Goal: Transaction & Acquisition: Purchase product/service

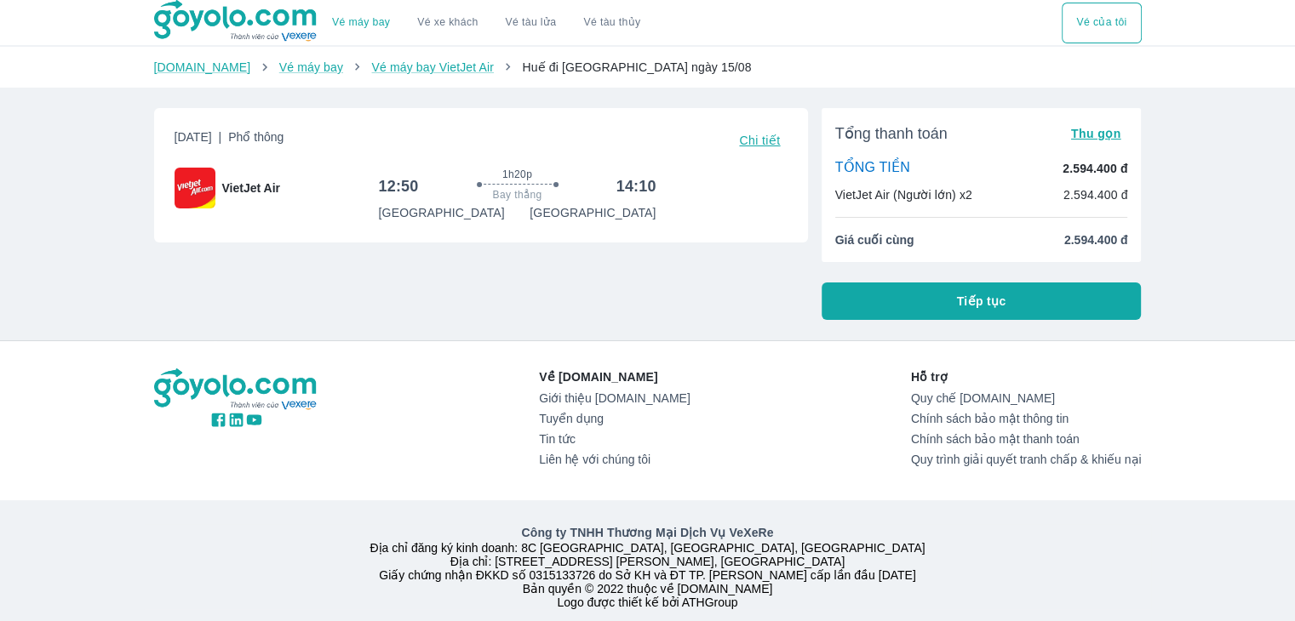
click at [937, 291] on button "Tiếp tục" at bounding box center [981, 301] width 320 height 37
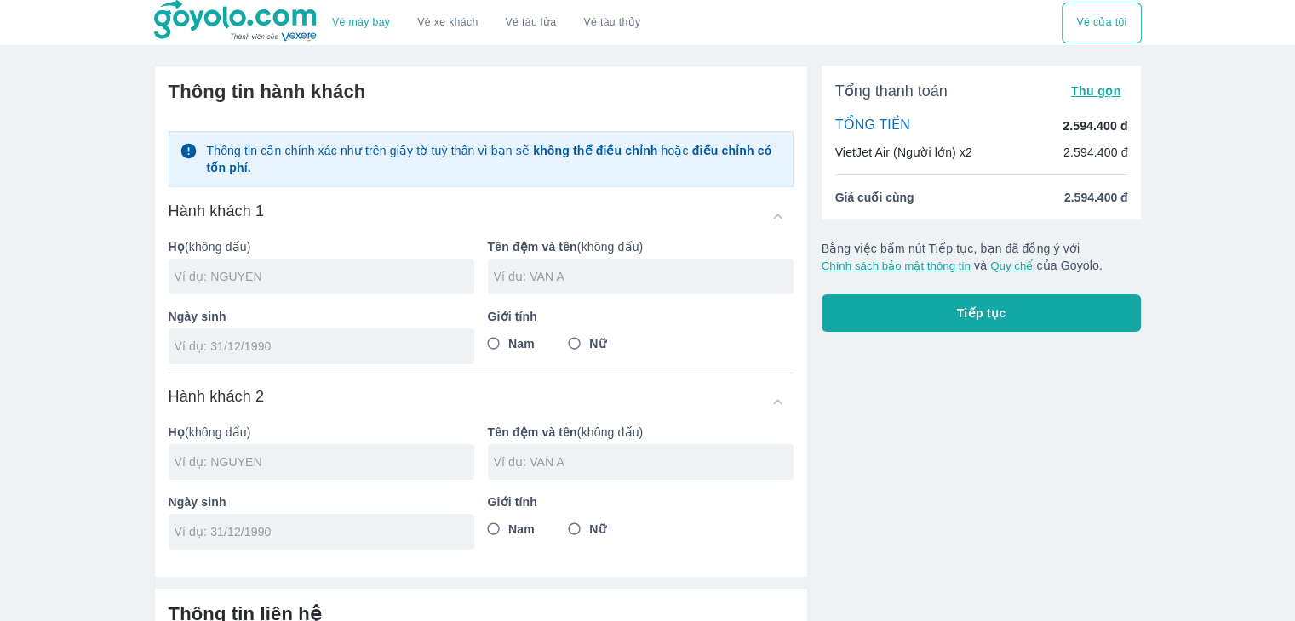
click at [295, 284] on input "text" at bounding box center [324, 276] width 300 height 17
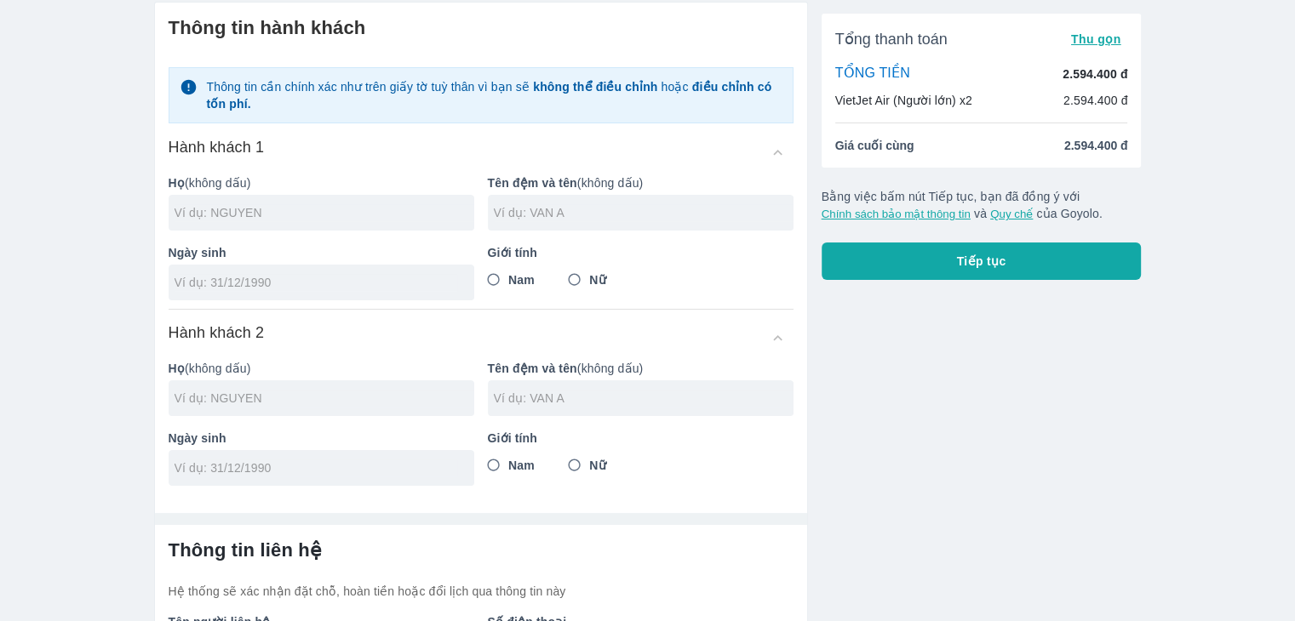
scroll to position [26, 0]
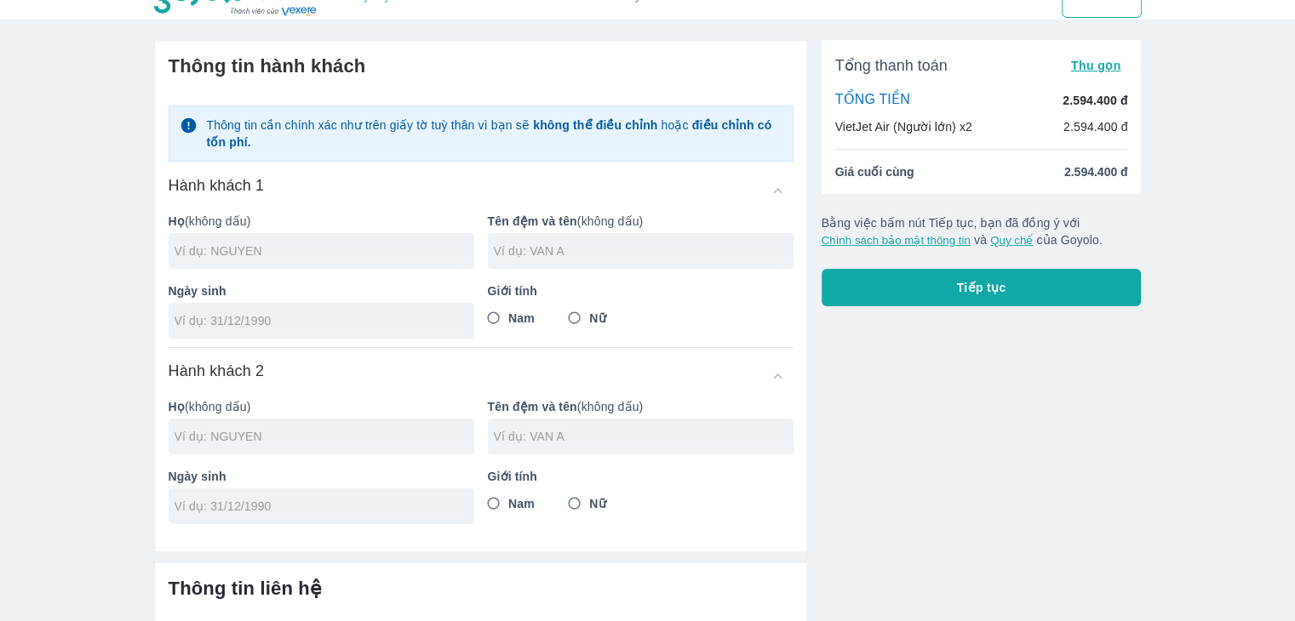
click at [344, 272] on div "Họ (không dấu) Tên đệm và tên (không dấu) Ngày sinh Giới tính Nam Nữ" at bounding box center [474, 269] width 638 height 140
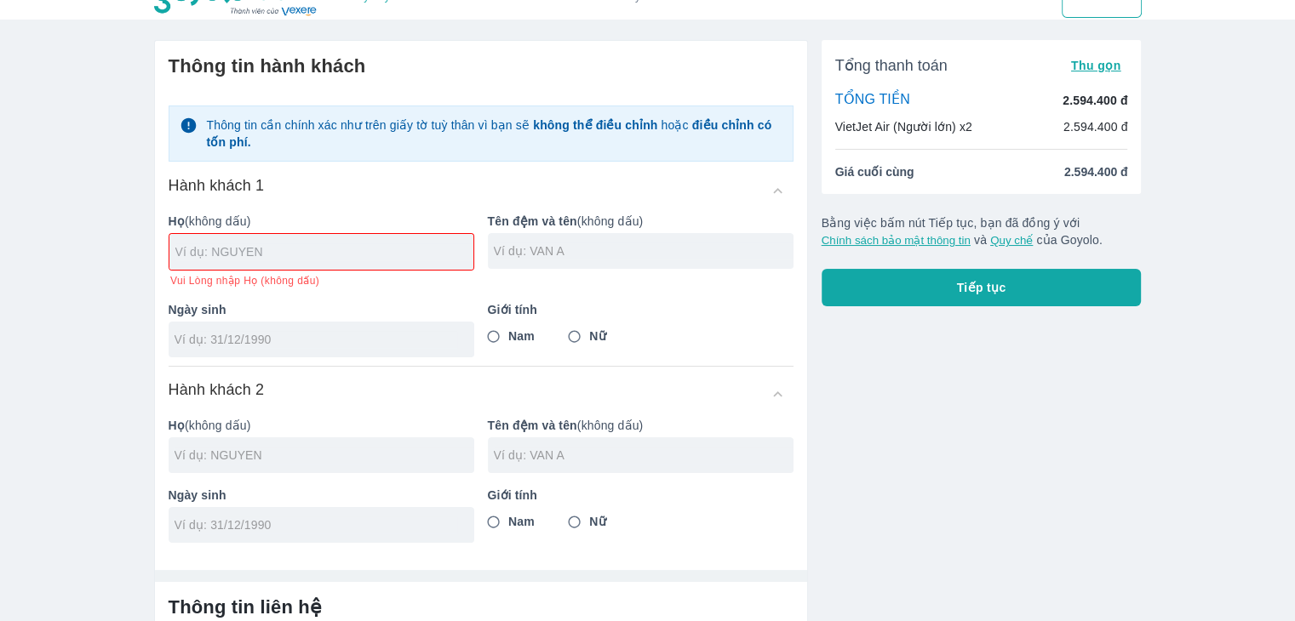
click at [381, 246] on input "text" at bounding box center [324, 251] width 298 height 17
type input "[PERSON_NAME]"
click at [559, 256] on input "text" at bounding box center [644, 251] width 300 height 17
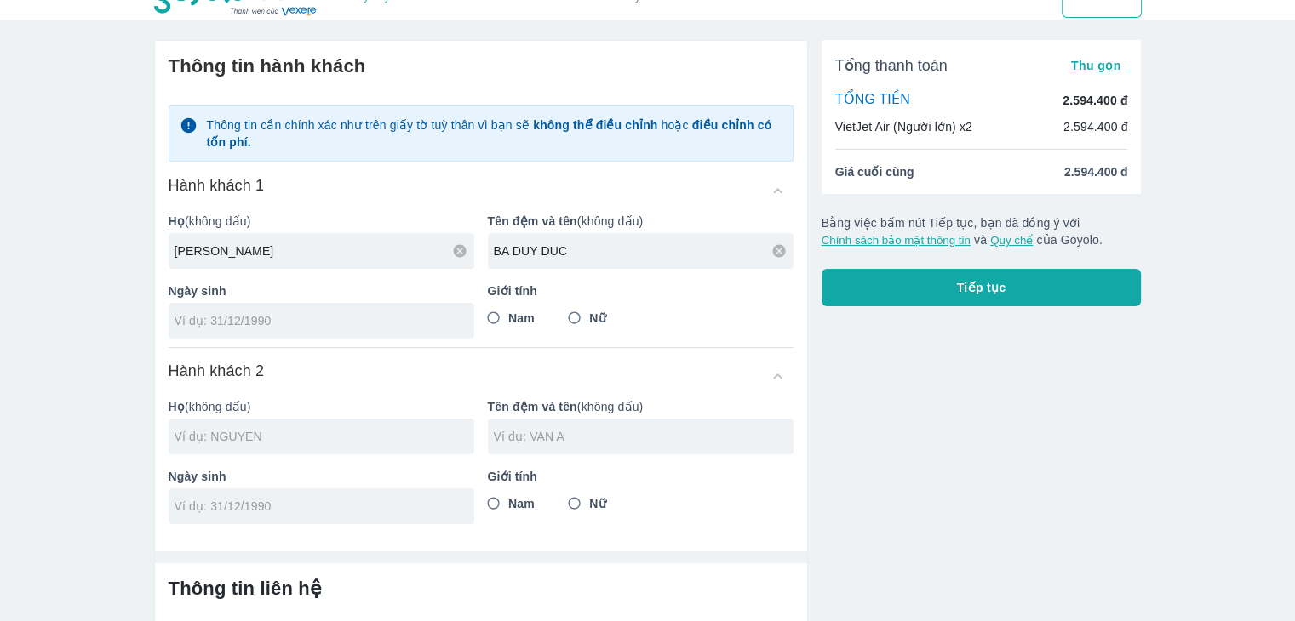
type input "BA DUY DUC"
click at [505, 319] on input "Nam" at bounding box center [493, 318] width 31 height 31
radio input "true"
click at [259, 311] on div at bounding box center [322, 321] width 306 height 36
type input "[DATE]"
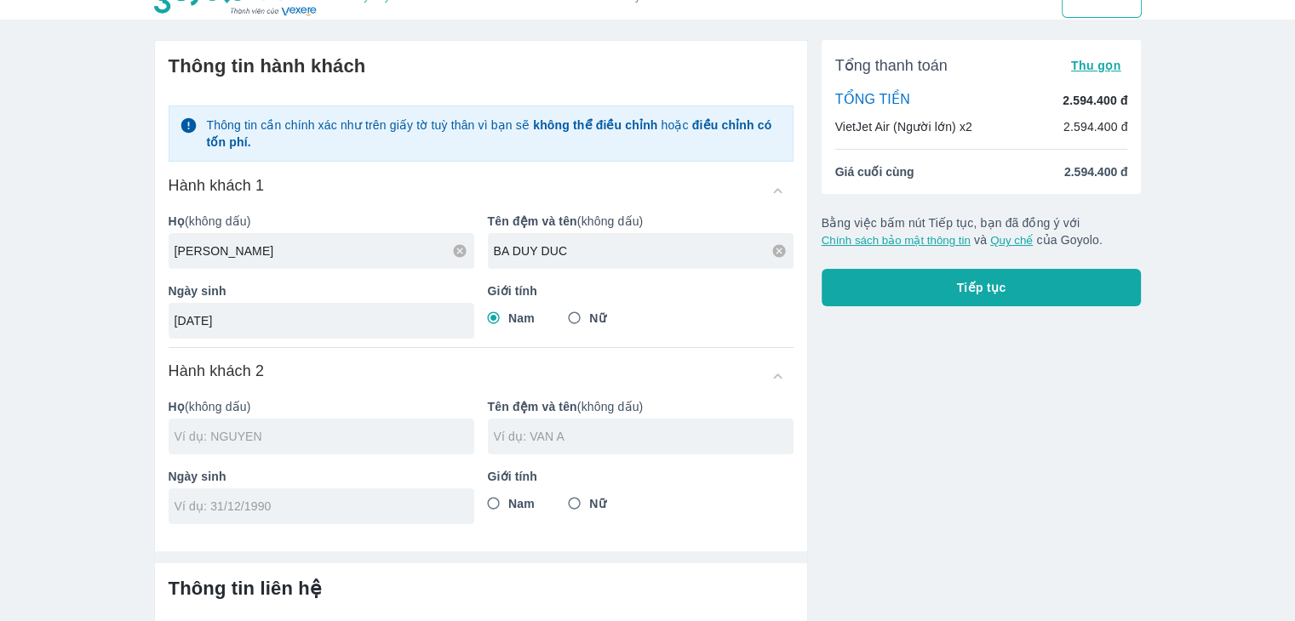
click at [306, 432] on input "text" at bounding box center [324, 436] width 300 height 17
type input "[PERSON_NAME]"
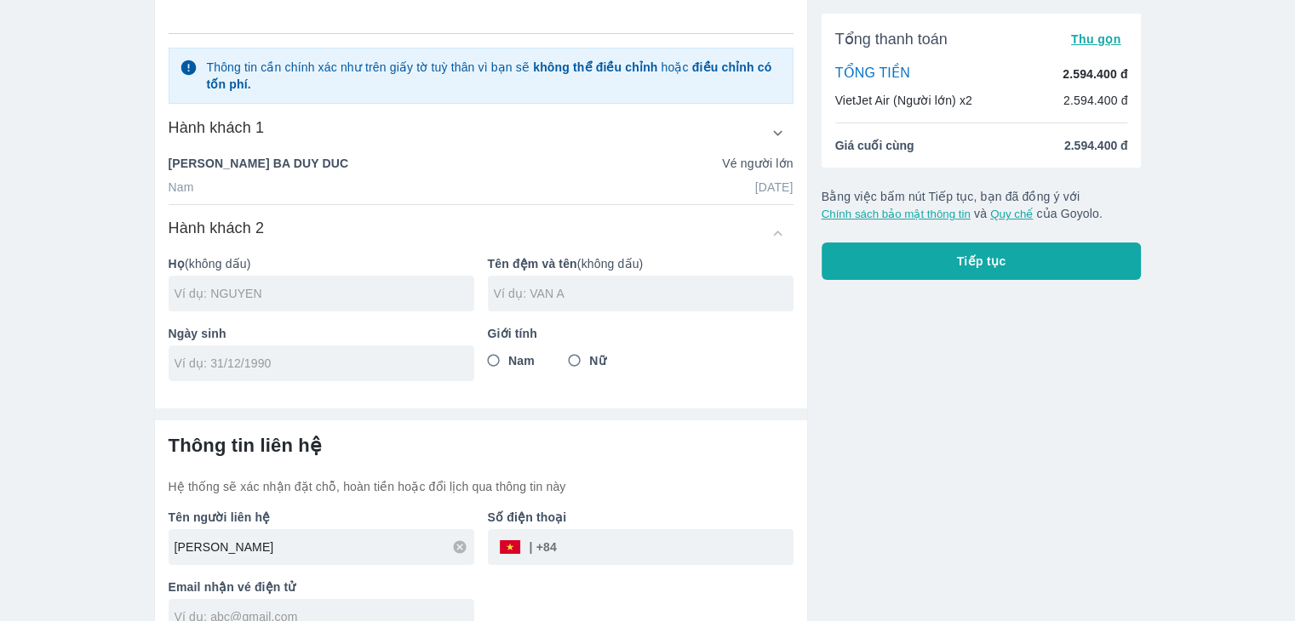
scroll to position [196, 0]
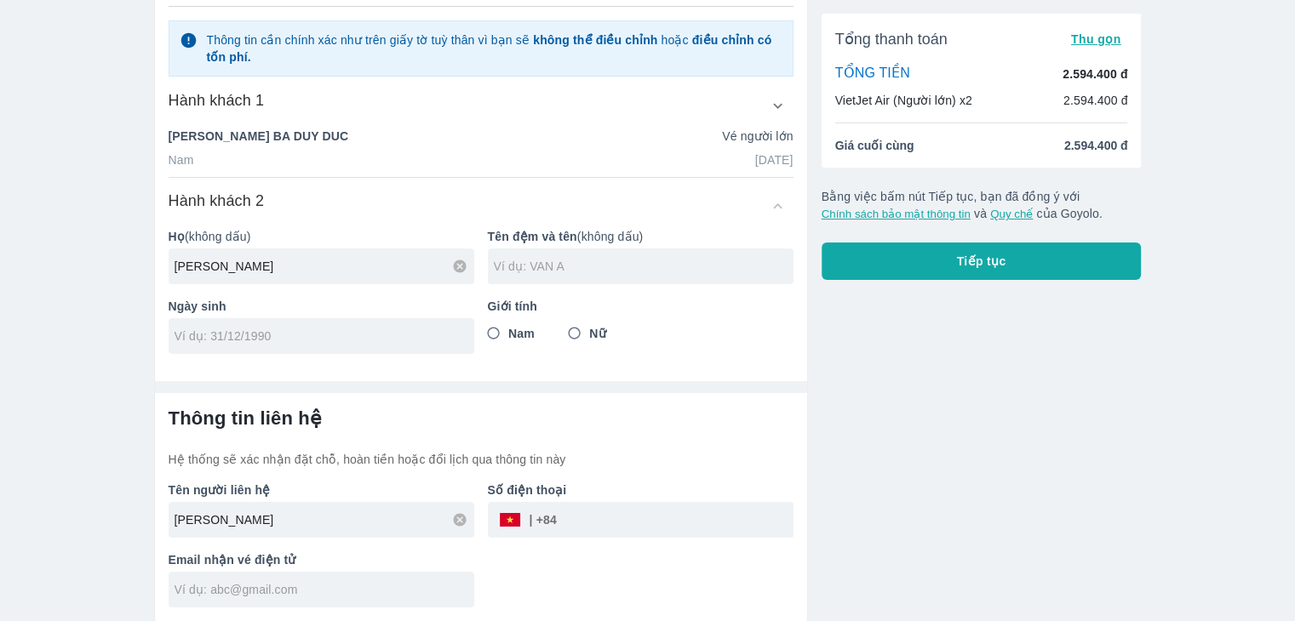
type input "[PERSON_NAME]"
click at [518, 260] on input "text" at bounding box center [644, 266] width 300 height 17
type input "AI NHAT VY"
click at [285, 334] on input "tel" at bounding box center [315, 336] width 283 height 17
type input "[DATE]"
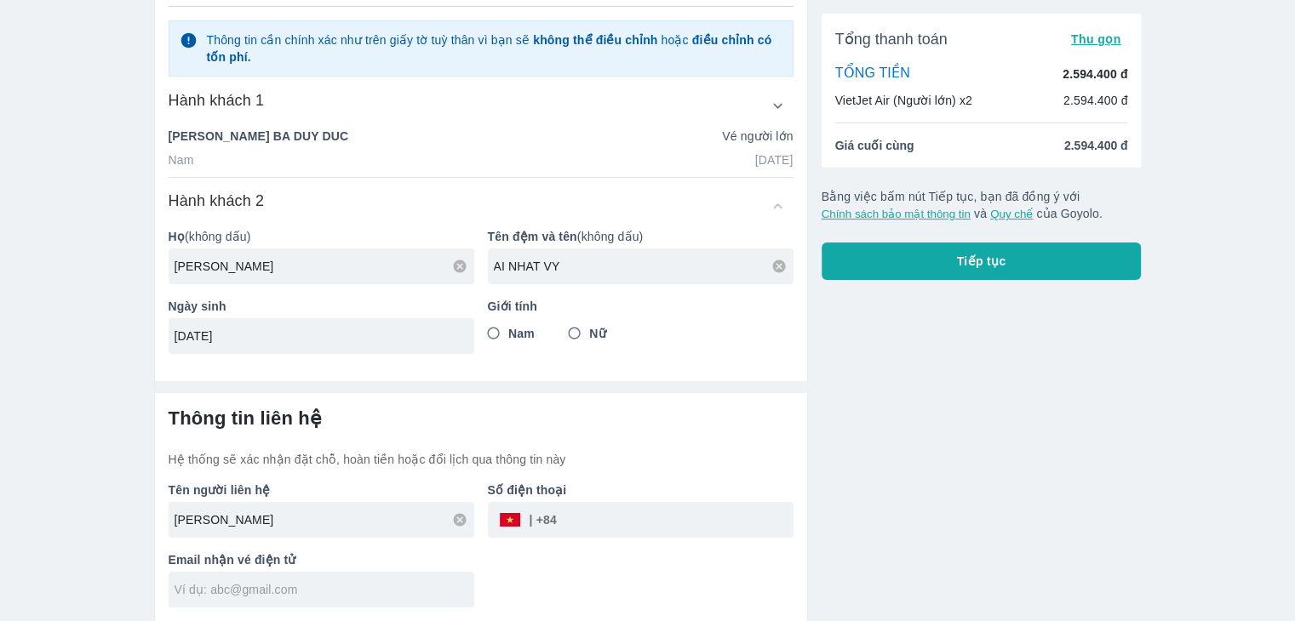
click at [589, 332] on input "Nữ" at bounding box center [574, 333] width 31 height 31
radio input "true"
click at [302, 523] on input "[PERSON_NAME]" at bounding box center [324, 520] width 300 height 17
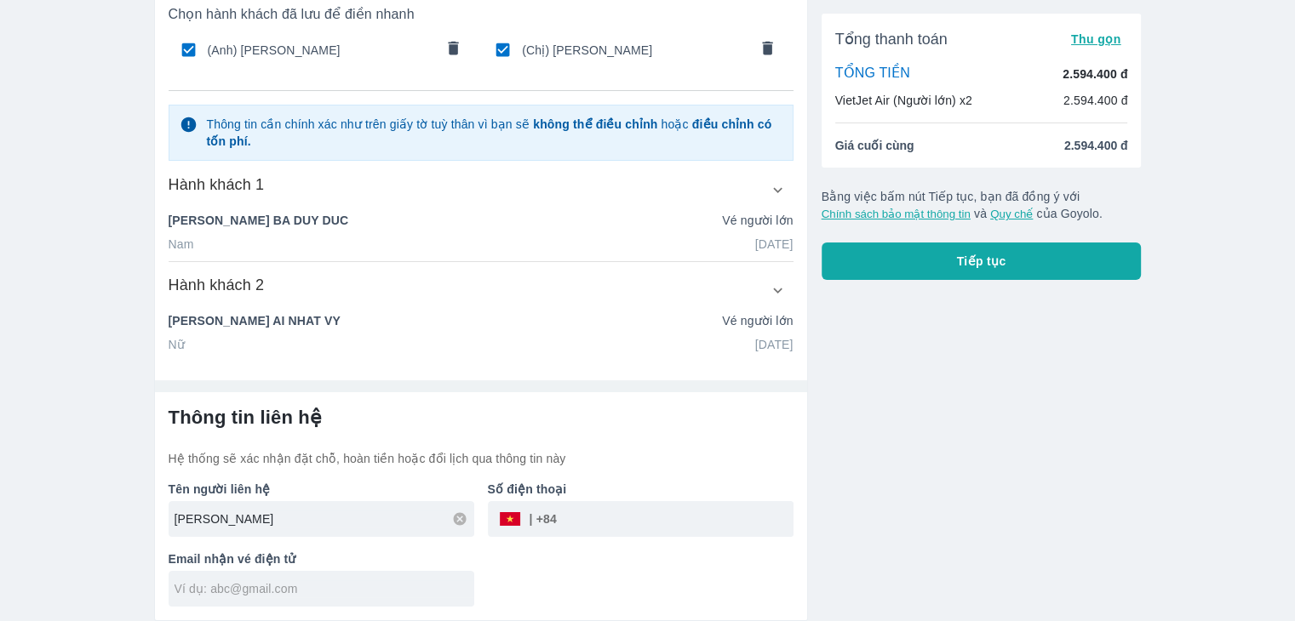
click at [340, 518] on input "[PERSON_NAME]" at bounding box center [324, 519] width 300 height 17
drag, startPoint x: 340, startPoint y: 515, endPoint x: 146, endPoint y: 546, distance: 197.3
click at [155, 544] on div "Tên người liên hệ [PERSON_NAME] Số điện thoại ​ Email nhận vé điện tử" at bounding box center [474, 538] width 638 height 140
type input "H"
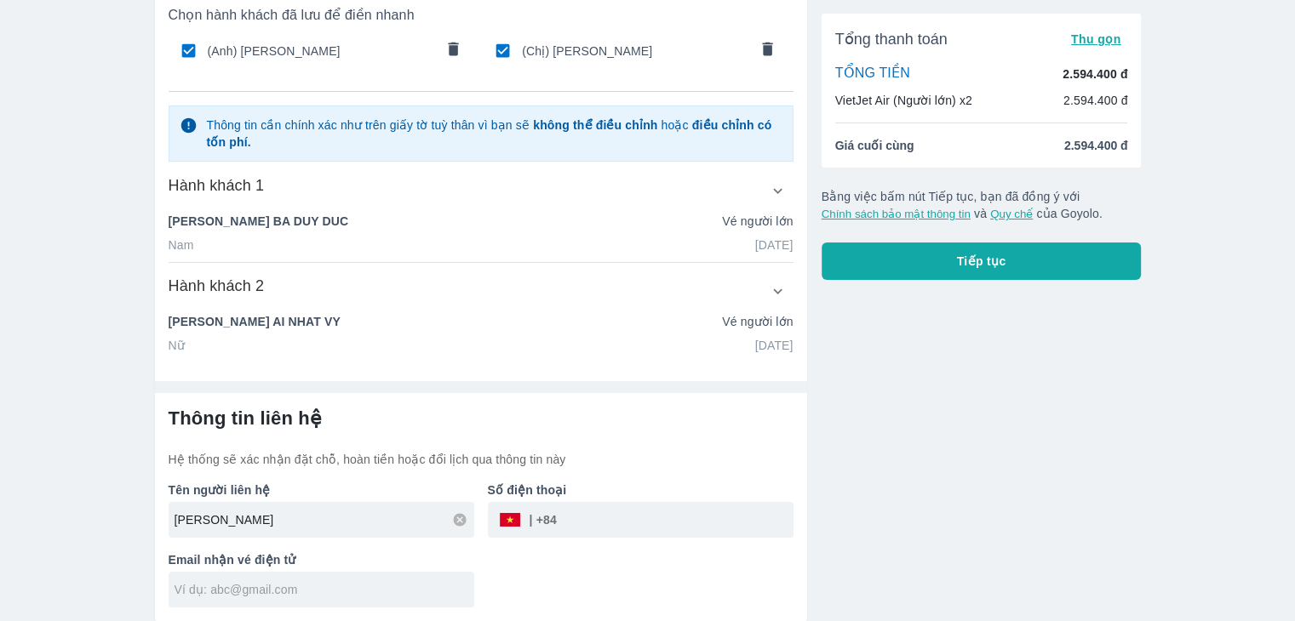
type input "[PERSON_NAME]"
click at [609, 529] on input "tel" at bounding box center [675, 520] width 237 height 41
type input "0945514151"
click at [375, 592] on input "text" at bounding box center [324, 589] width 300 height 17
type input "@"
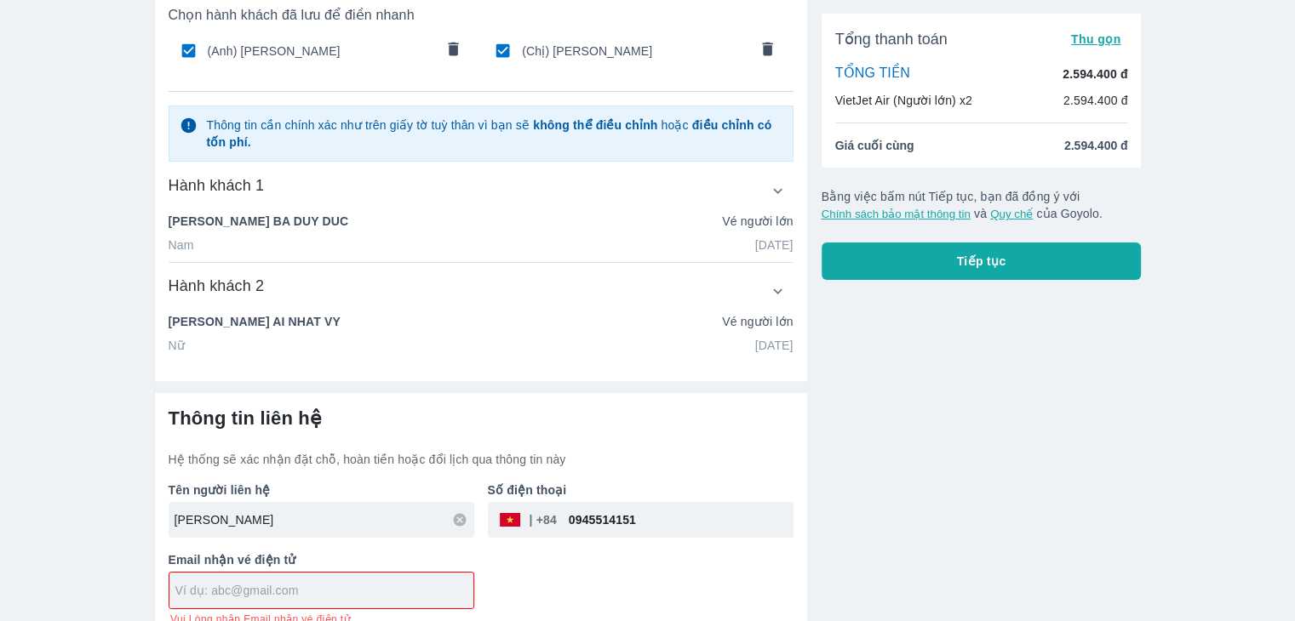
click at [371, 591] on input "text" at bounding box center [324, 590] width 298 height 17
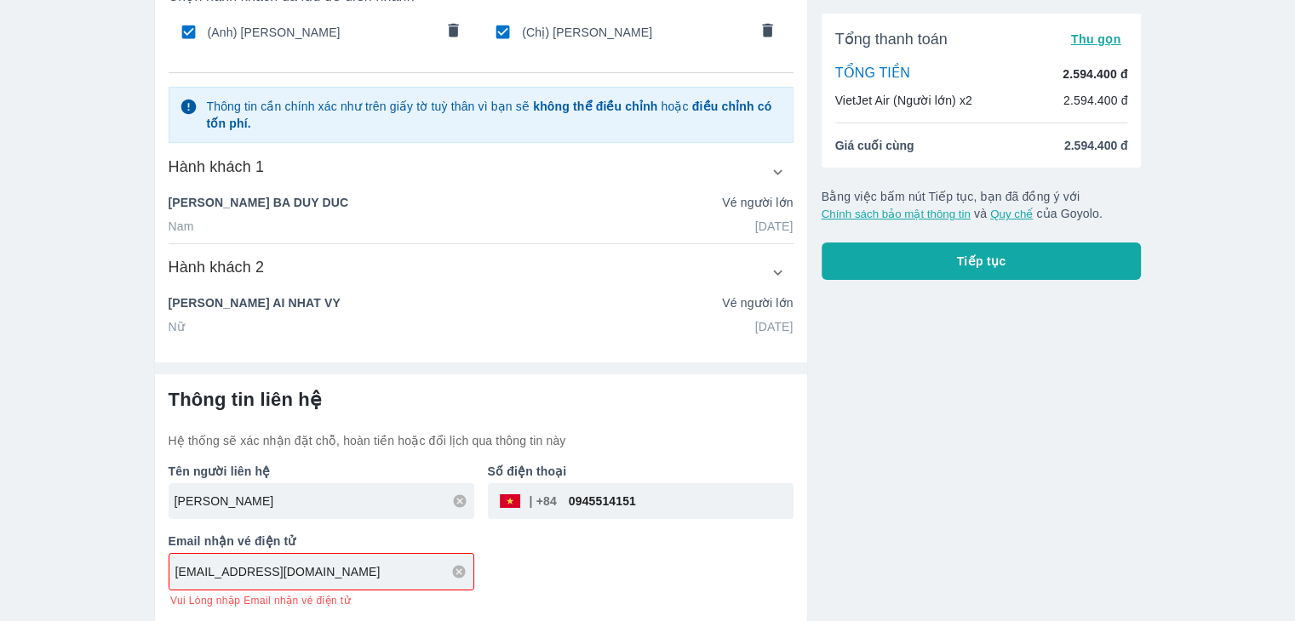
type input "[EMAIL_ADDRESS][DOMAIN_NAME]"
click at [1008, 560] on div "Tổng thanh toán Thu gọn TỔNG TIỀN 2.594.400 đ VietJet Air (Người lớn) x2 2.594.…" at bounding box center [975, 273] width 334 height 700
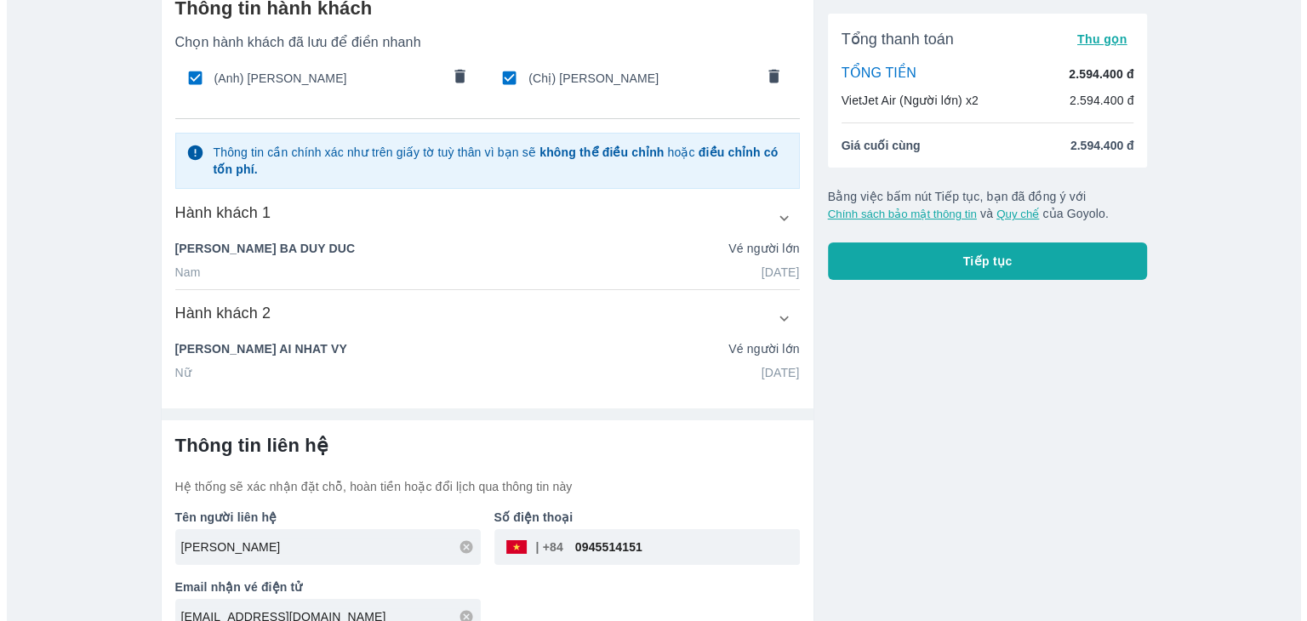
scroll to position [85, 0]
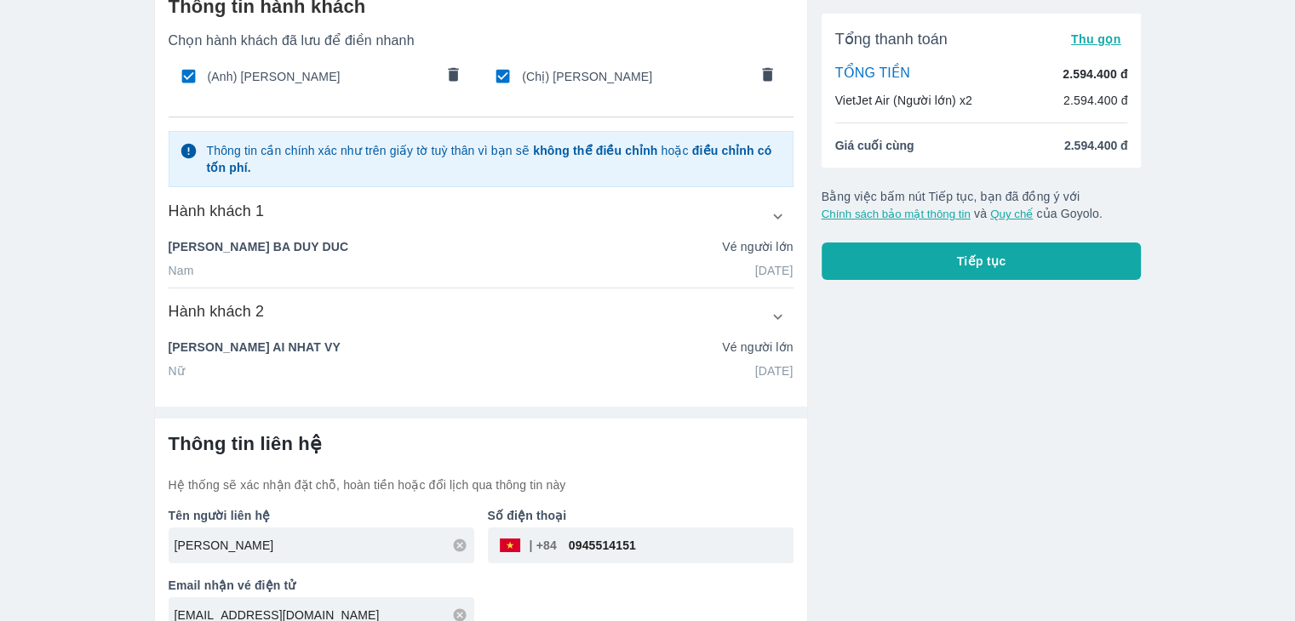
click at [912, 261] on button "Tiếp tục" at bounding box center [981, 261] width 320 height 37
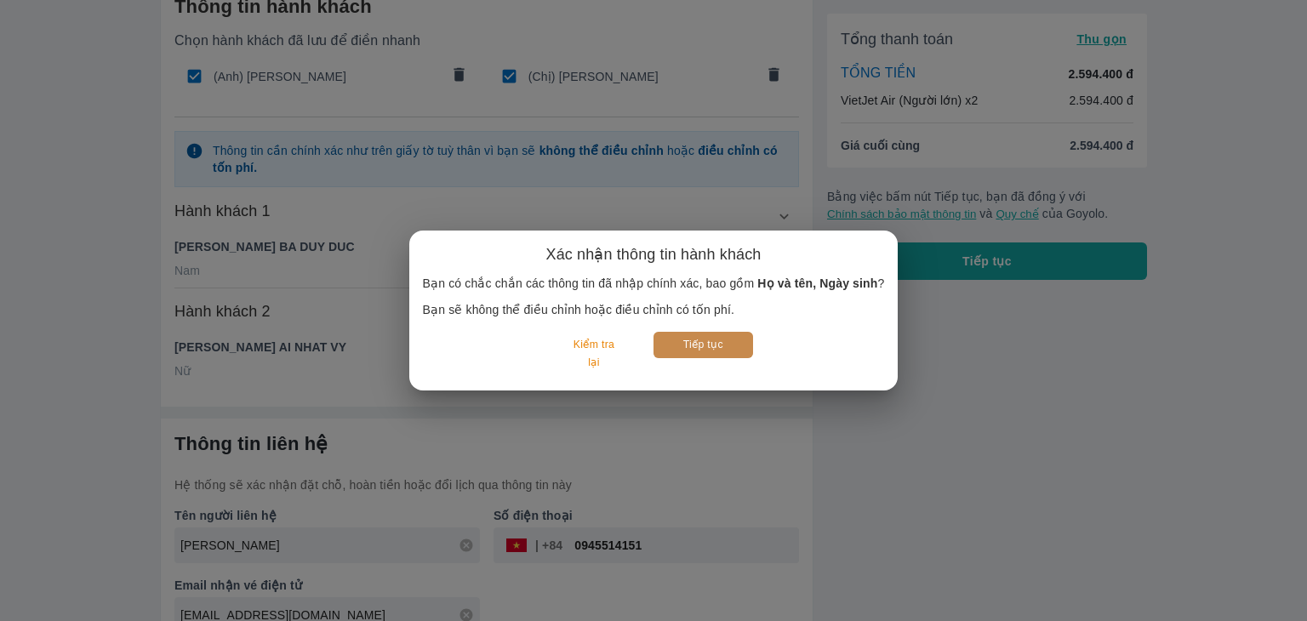
click at [725, 349] on button "Tiếp tục" at bounding box center [704, 345] width 100 height 26
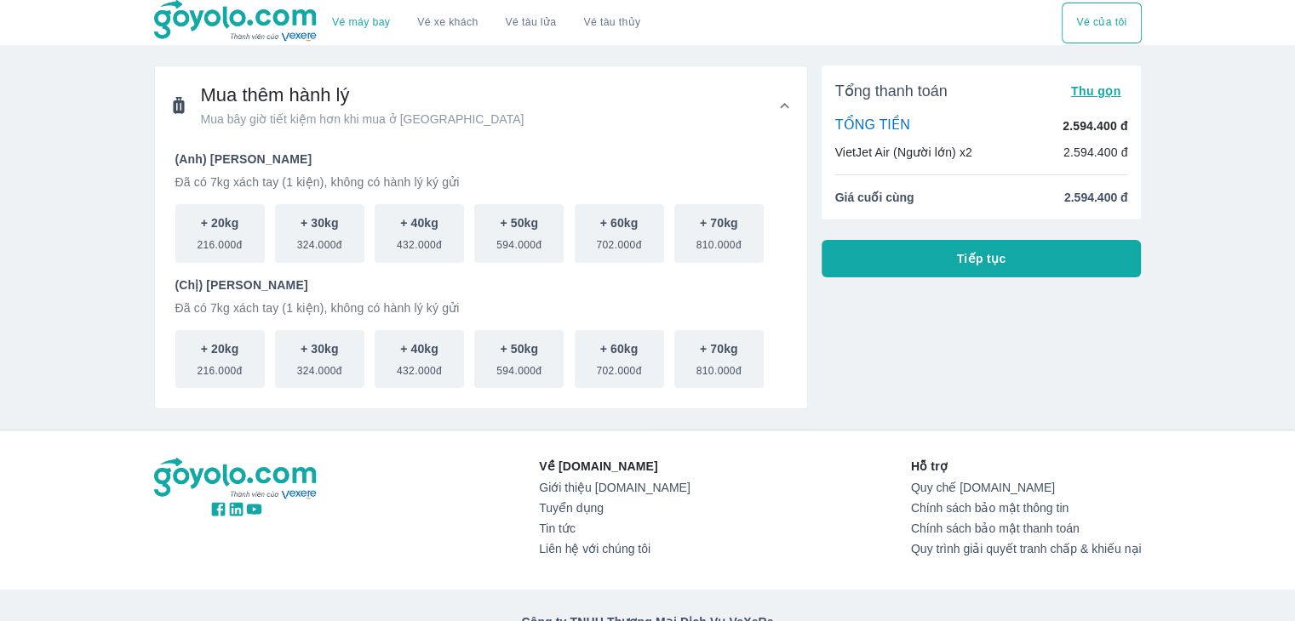
click at [912, 253] on button "Tiếp tục" at bounding box center [981, 258] width 320 height 37
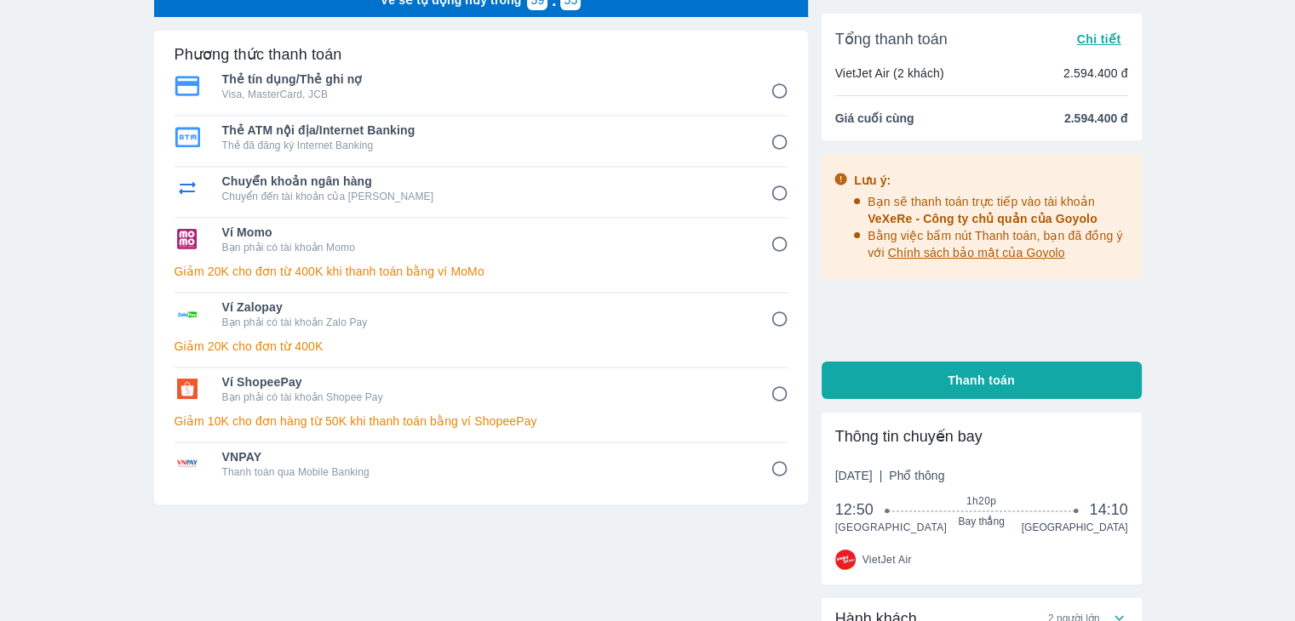
scroll to position [85, 0]
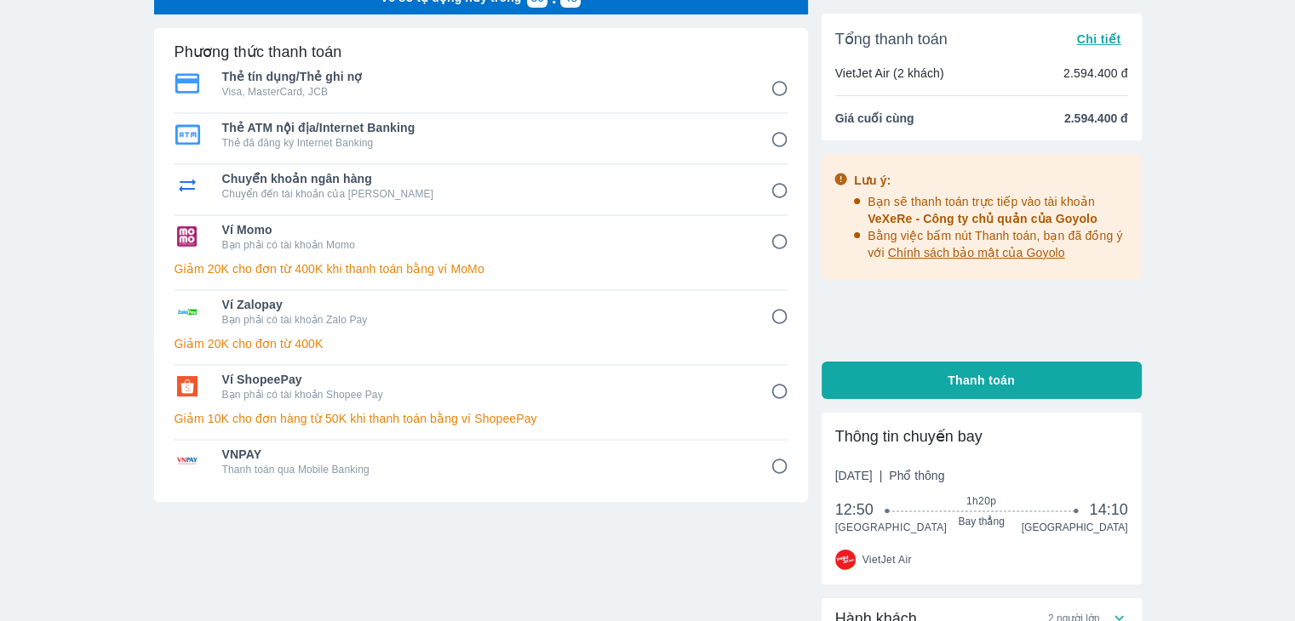
click at [378, 91] on p "Visa, MasterCard, JCB" at bounding box center [484, 92] width 524 height 14
radio input "true"
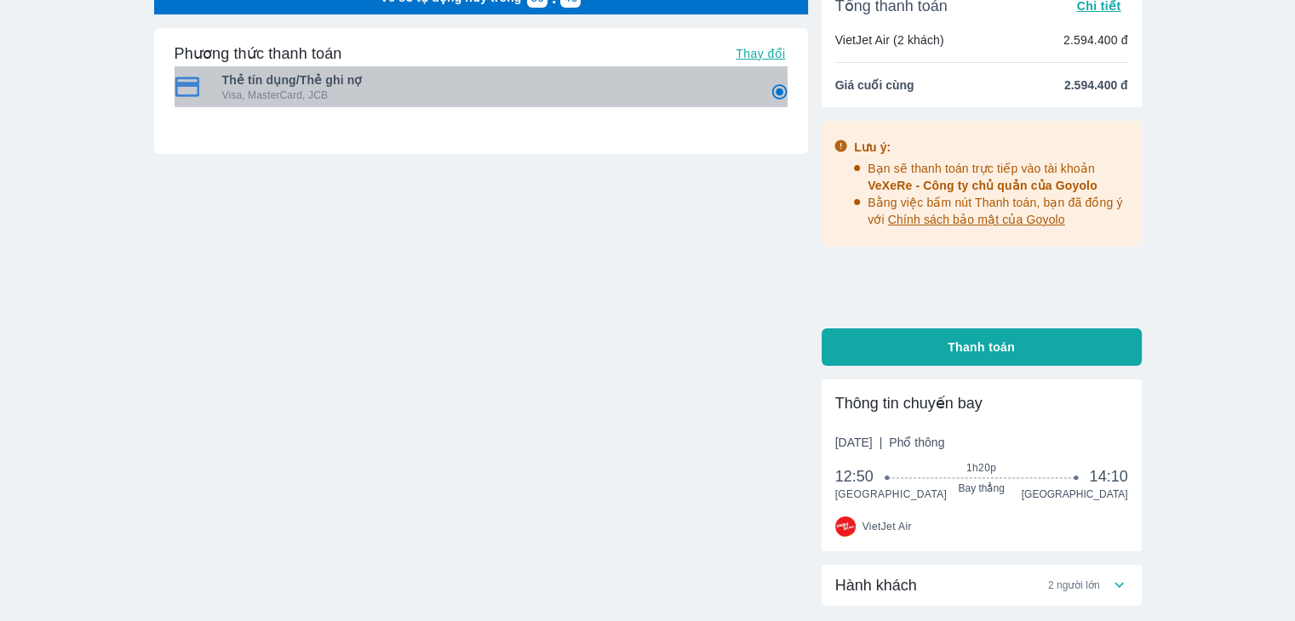
click at [497, 76] on span "Thẻ tín dụng/Thẻ ghi nợ" at bounding box center [484, 79] width 524 height 17
click at [299, 96] on p "Visa, MasterCard, JCB" at bounding box center [484, 96] width 524 height 14
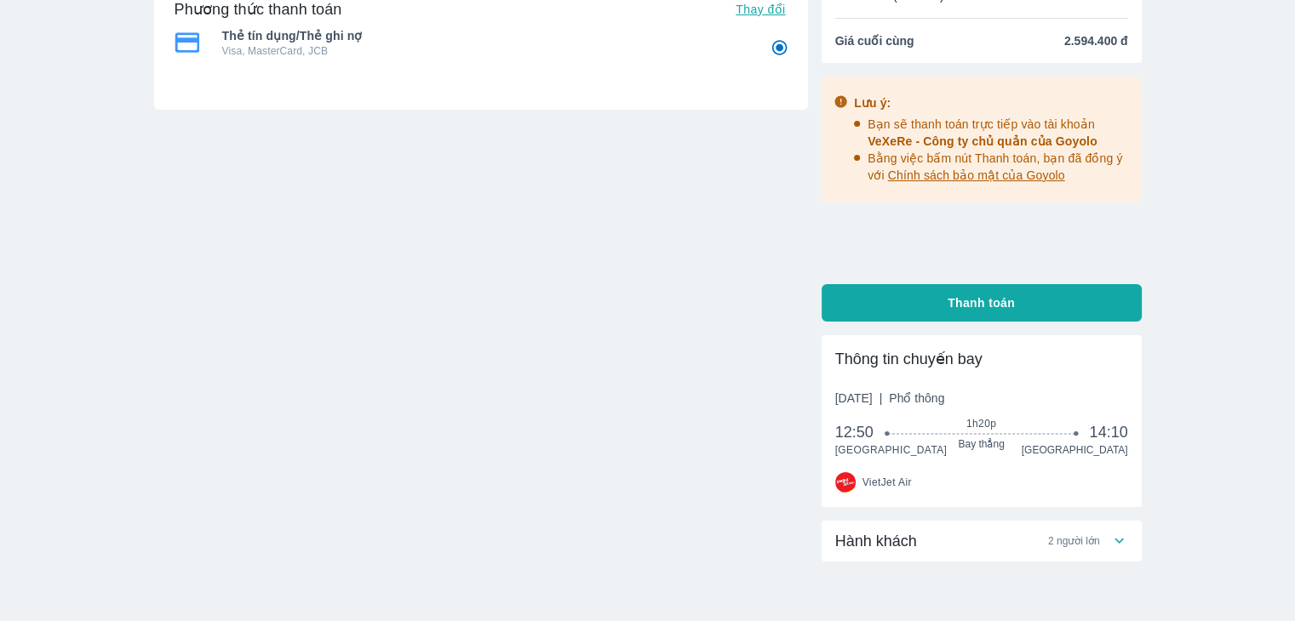
scroll to position [0, 0]
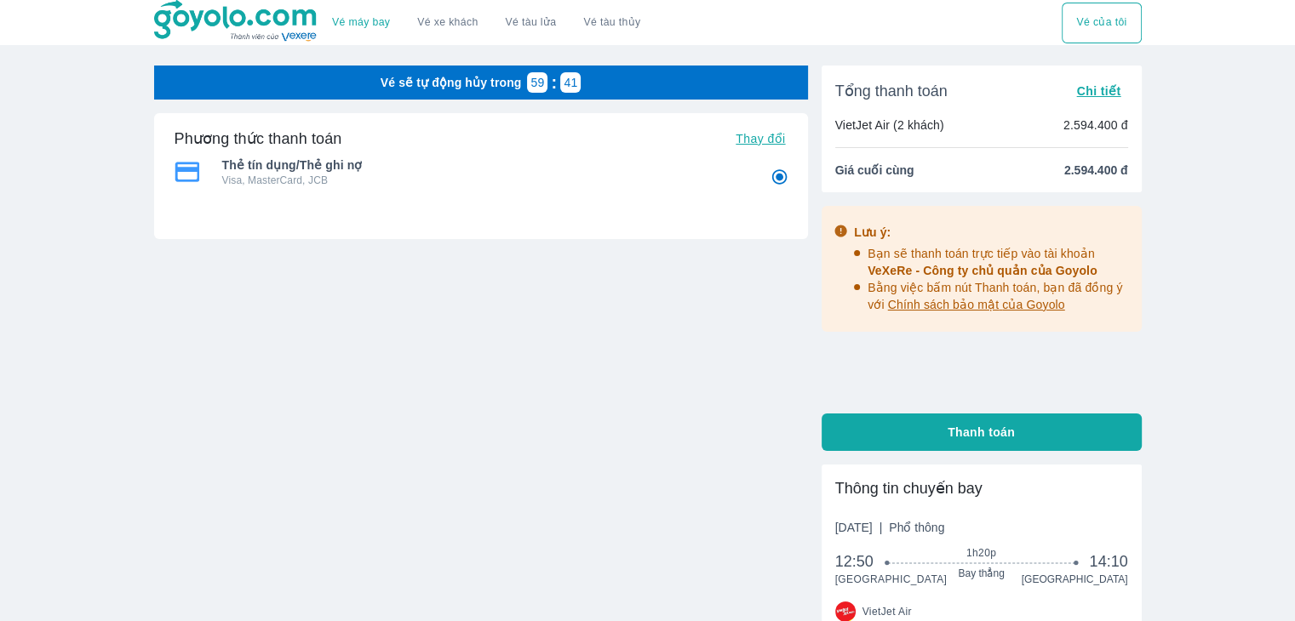
click at [775, 172] on input "1" at bounding box center [779, 177] width 33 height 33
radio input "true"
drag, startPoint x: 779, startPoint y: 180, endPoint x: 701, endPoint y: 178, distance: 78.3
click at [776, 180] on input "1" at bounding box center [779, 177] width 33 height 33
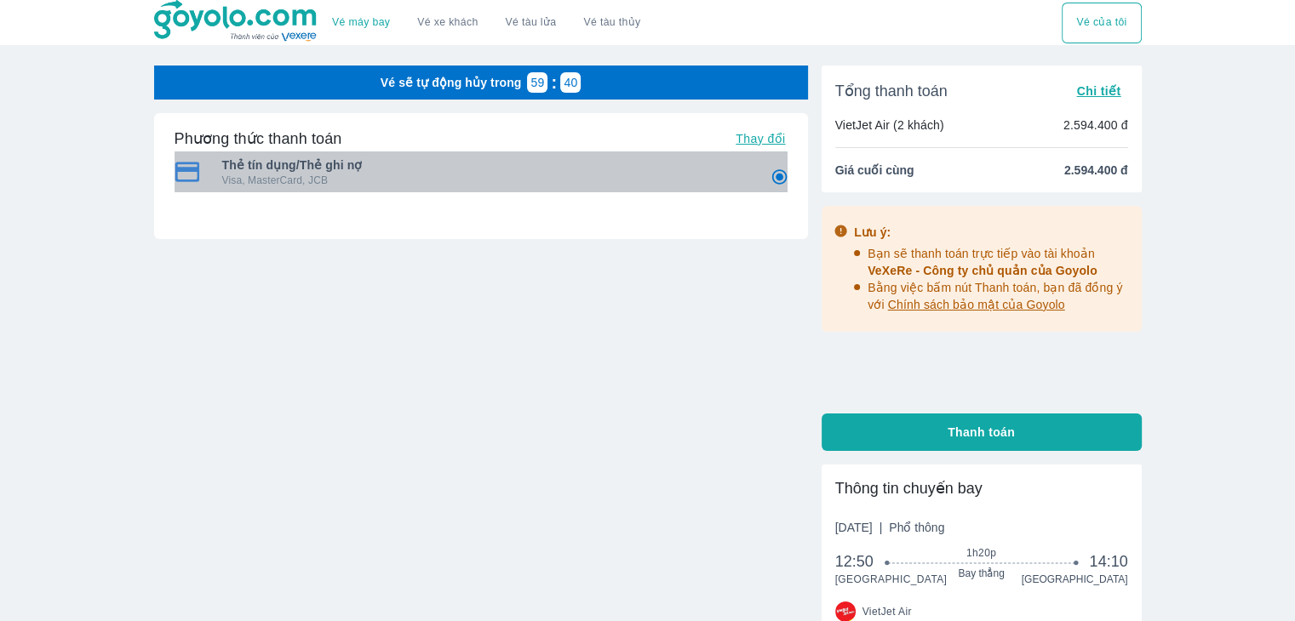
click at [224, 171] on span "Thẻ tín dụng/Thẻ ghi nợ" at bounding box center [484, 165] width 524 height 17
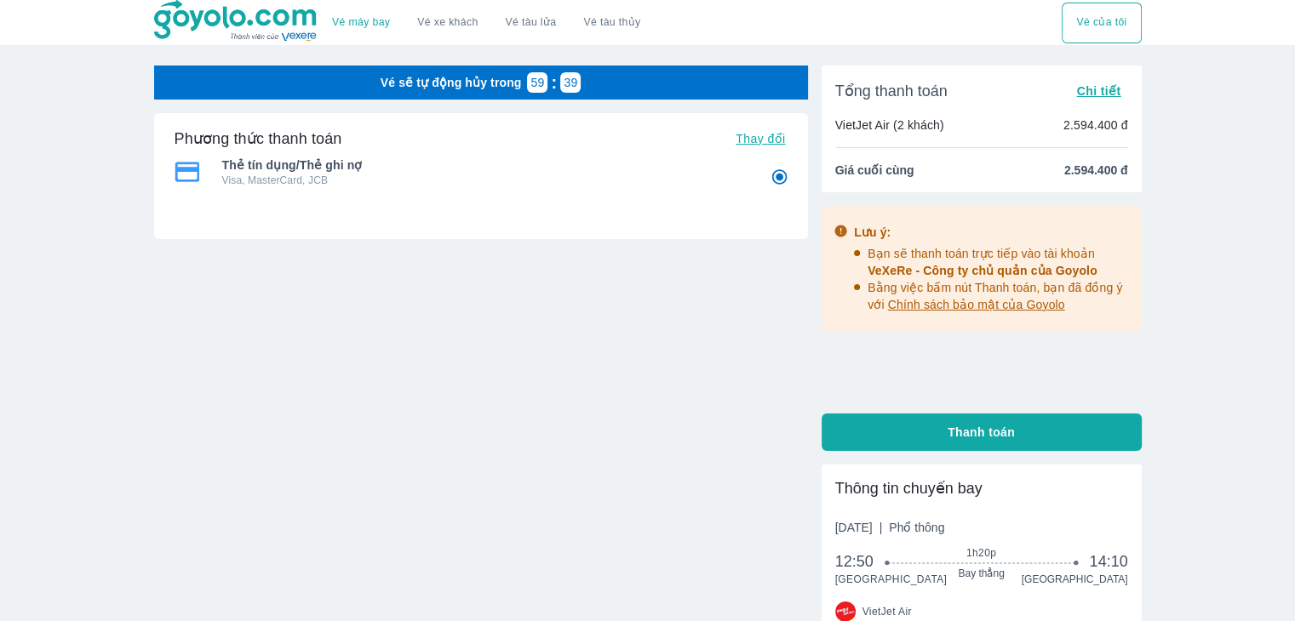
drag, startPoint x: 221, startPoint y: 172, endPoint x: 182, endPoint y: 171, distance: 39.2
click at [180, 170] on img at bounding box center [187, 172] width 26 height 20
drag, startPoint x: 182, startPoint y: 171, endPoint x: 193, endPoint y: 172, distance: 11.1
click at [184, 171] on img at bounding box center [187, 172] width 26 height 20
click at [193, 172] on img at bounding box center [187, 172] width 26 height 20
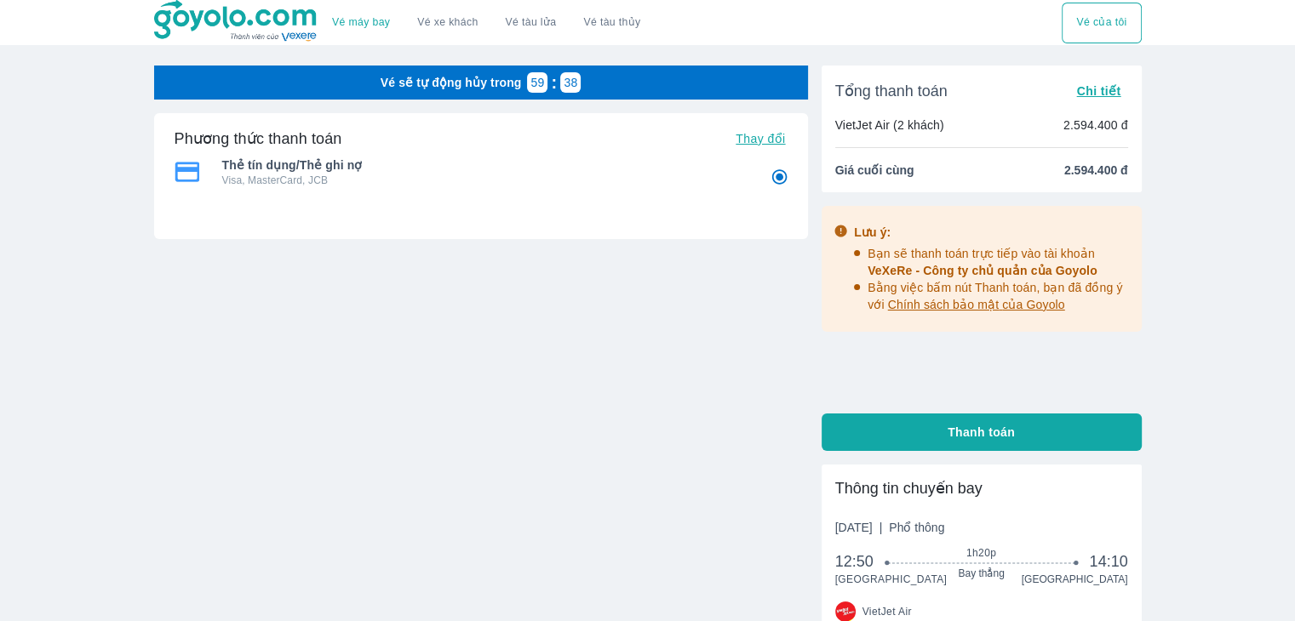
click at [193, 172] on img at bounding box center [187, 172] width 26 height 20
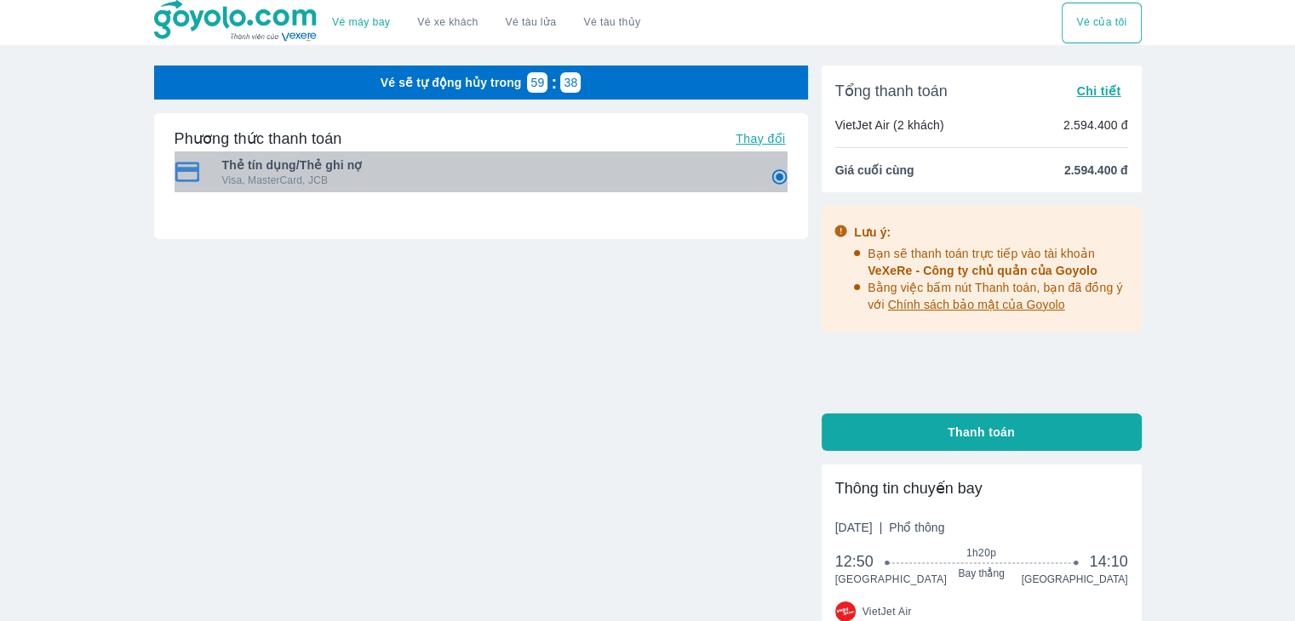
click at [194, 173] on img at bounding box center [187, 172] width 26 height 20
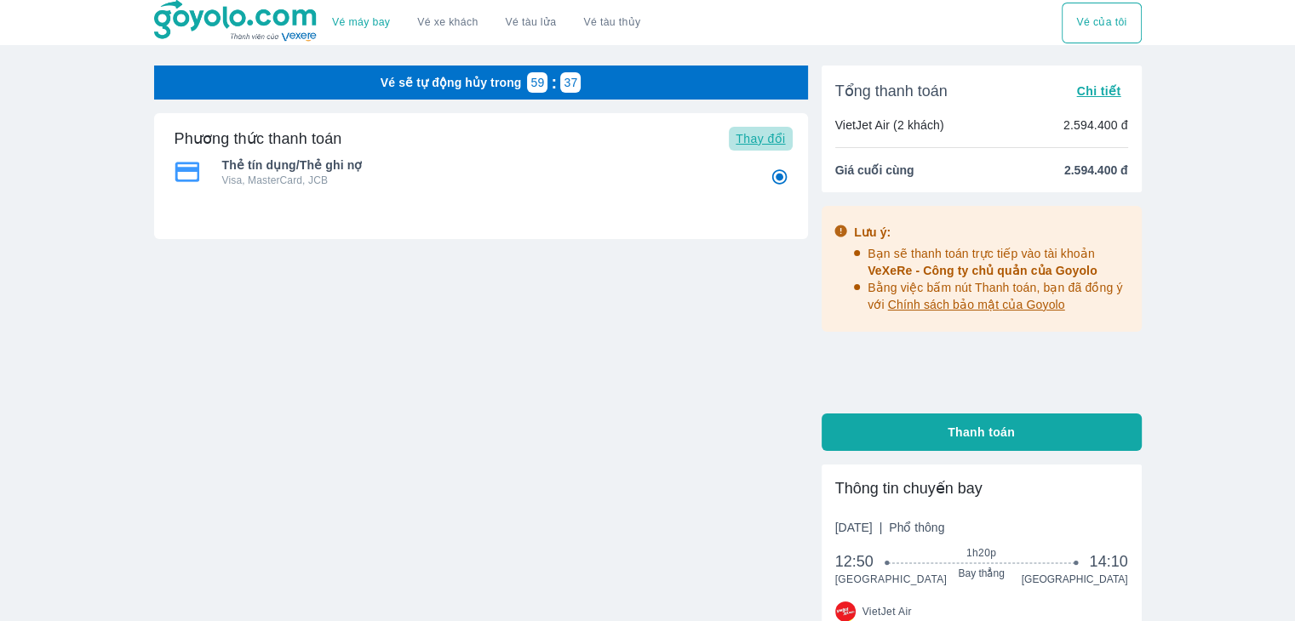
click at [754, 132] on span "Thay đổi" at bounding box center [759, 139] width 49 height 14
radio input "true"
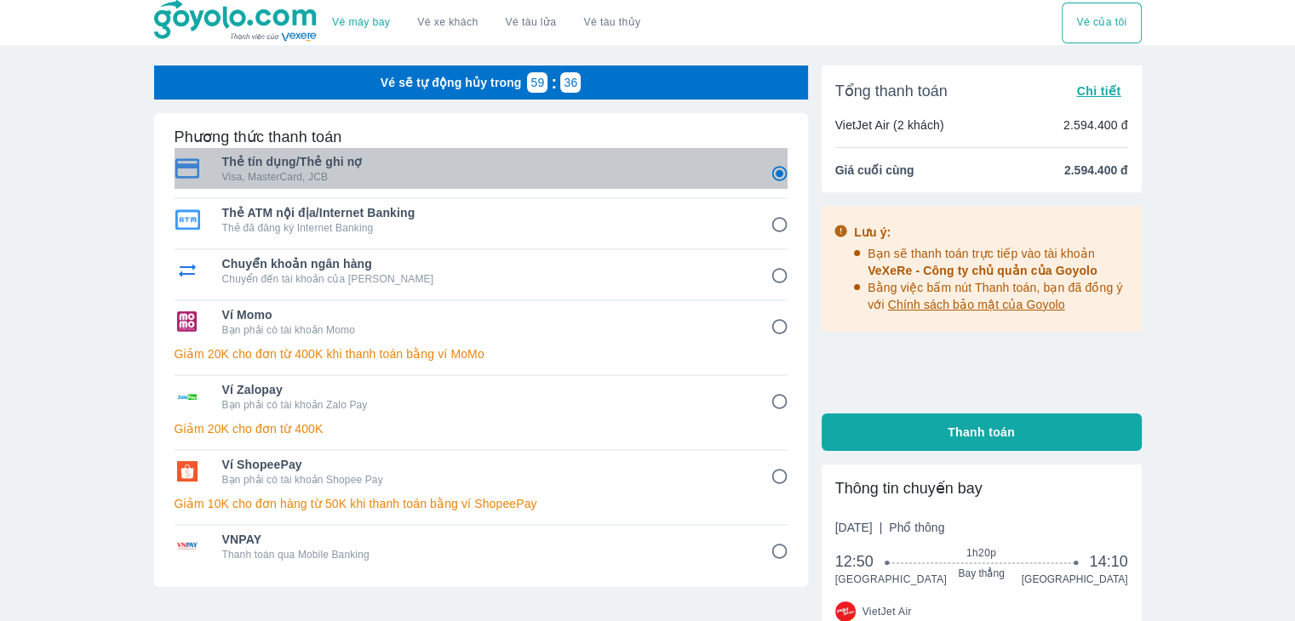
click at [344, 169] on div "Thẻ tín dụng/Thẻ ghi nợ Visa, MasterCard, JCB" at bounding box center [484, 168] width 524 height 31
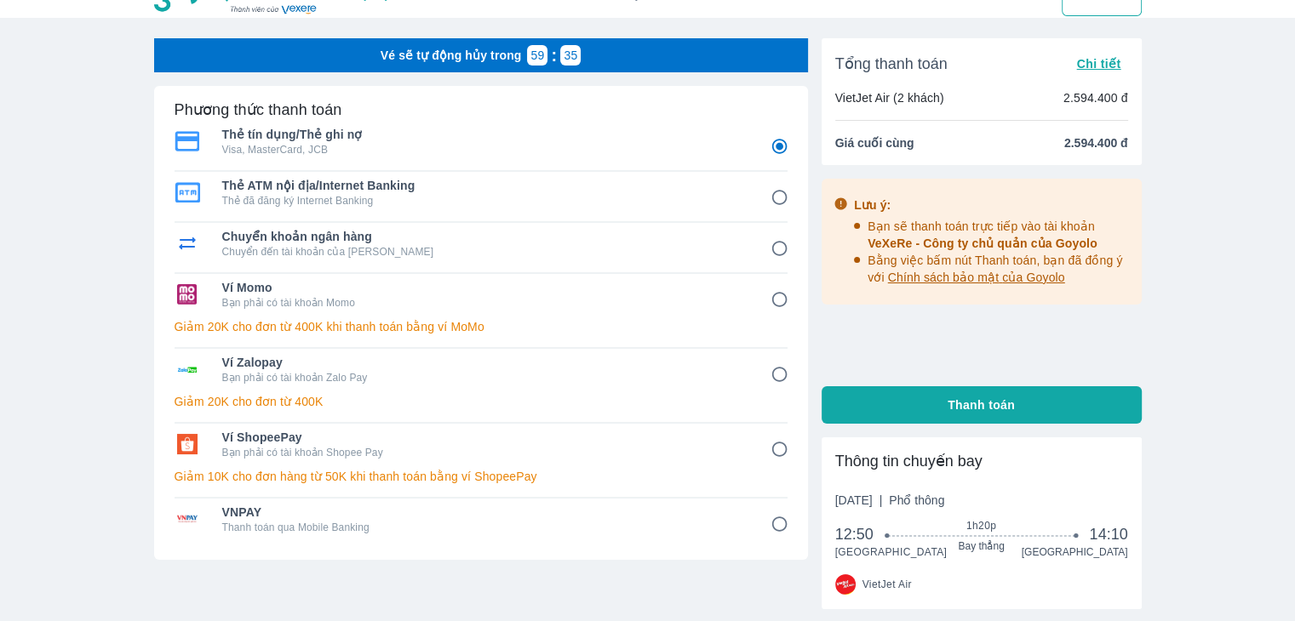
scroll to position [242, 0]
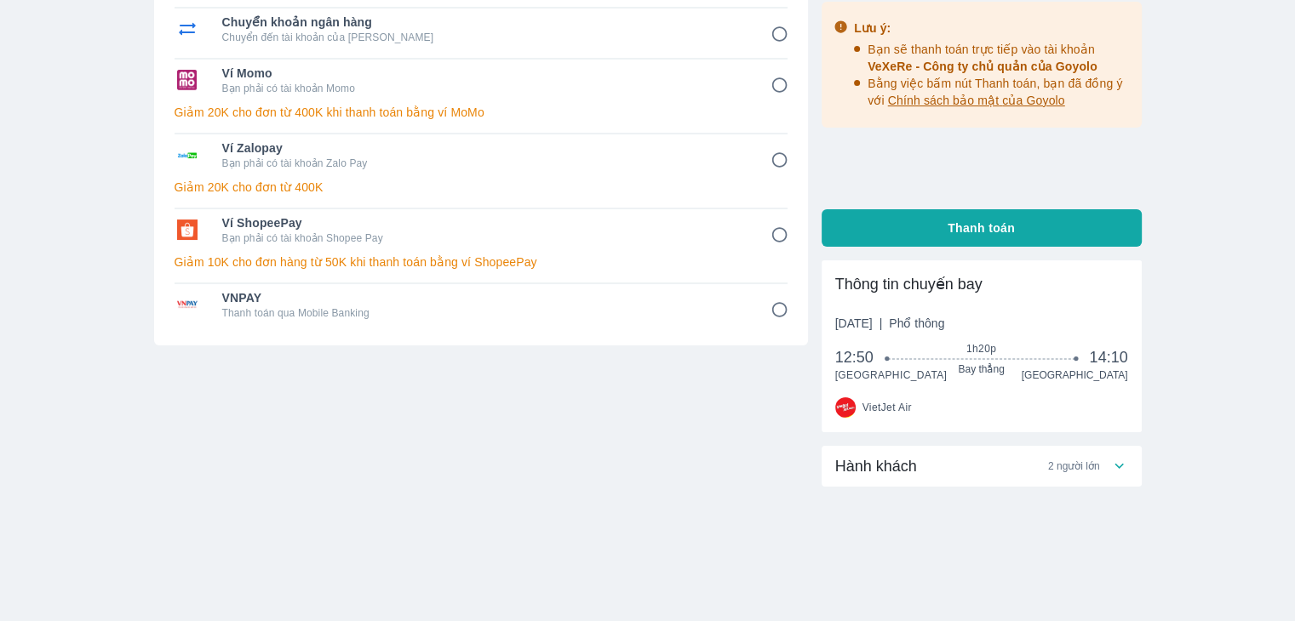
click at [937, 239] on button "Thanh toán" at bounding box center [981, 227] width 320 height 37
radio input "false"
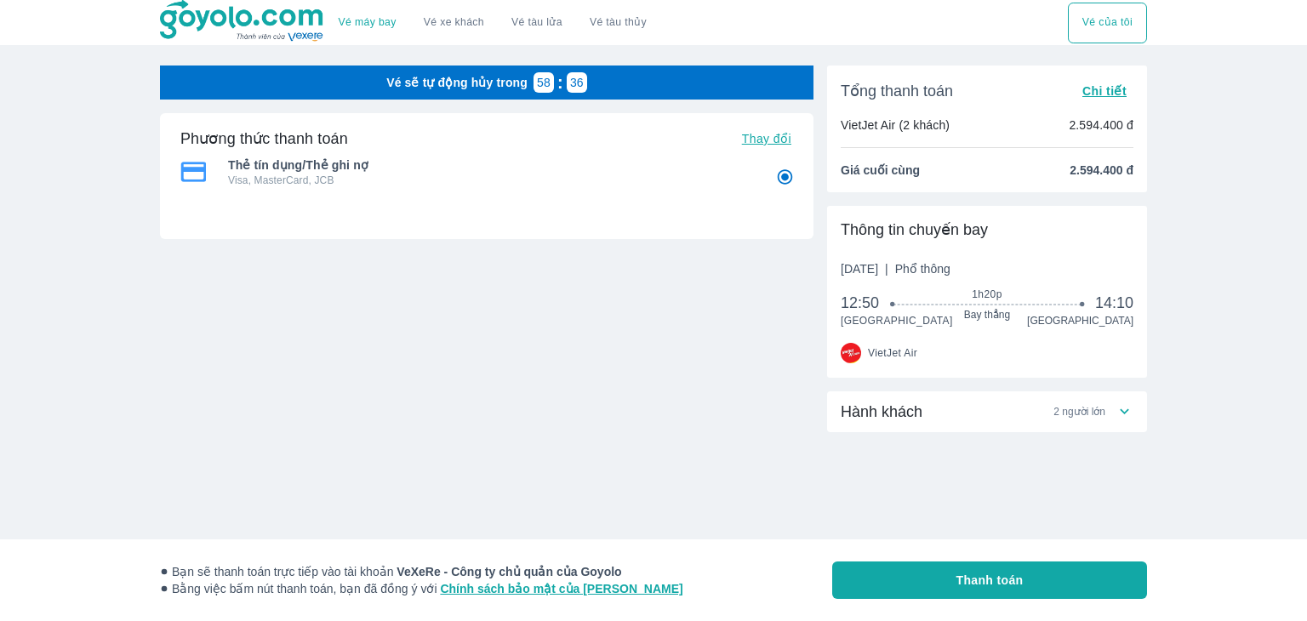
click at [967, 569] on button "Thanh toán" at bounding box center [989, 580] width 315 height 37
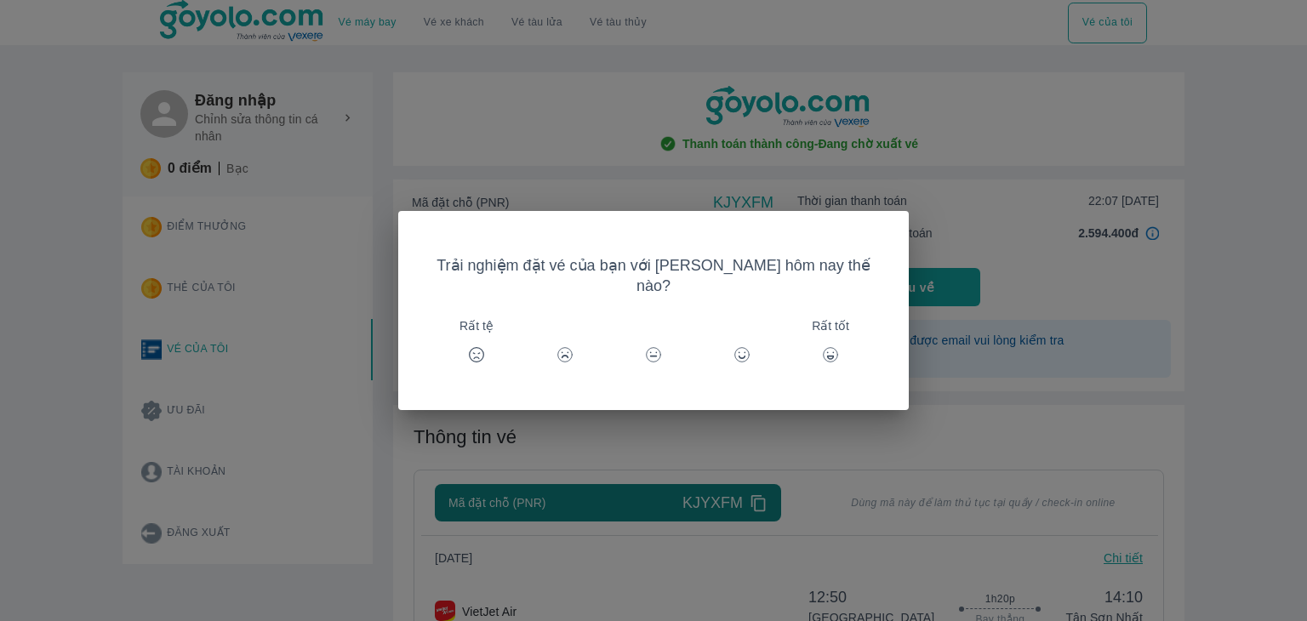
click at [822, 346] on icon at bounding box center [830, 354] width 17 height 17
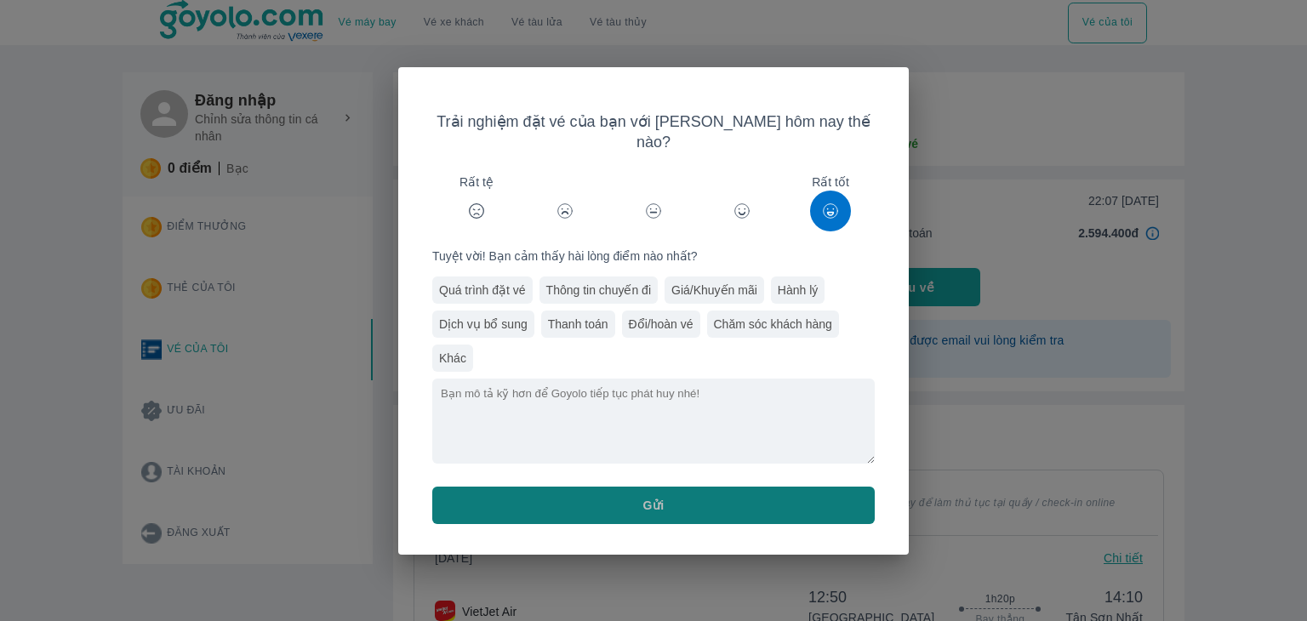
click at [762, 491] on button "Gửi" at bounding box center [653, 505] width 443 height 37
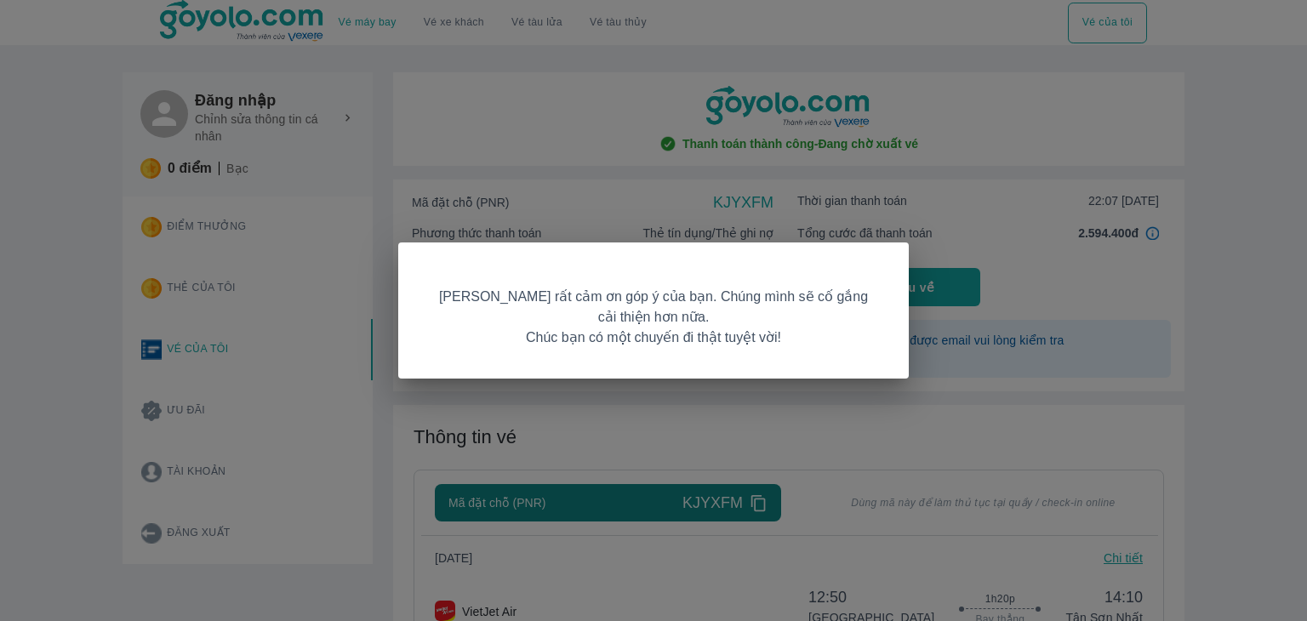
click at [843, 423] on div "Goyolo rất cảm ơn góp ý của bạn. Chúng mình sẽ cố gắng cải thiện hơn nữa. Chúc …" at bounding box center [653, 310] width 1307 height 621
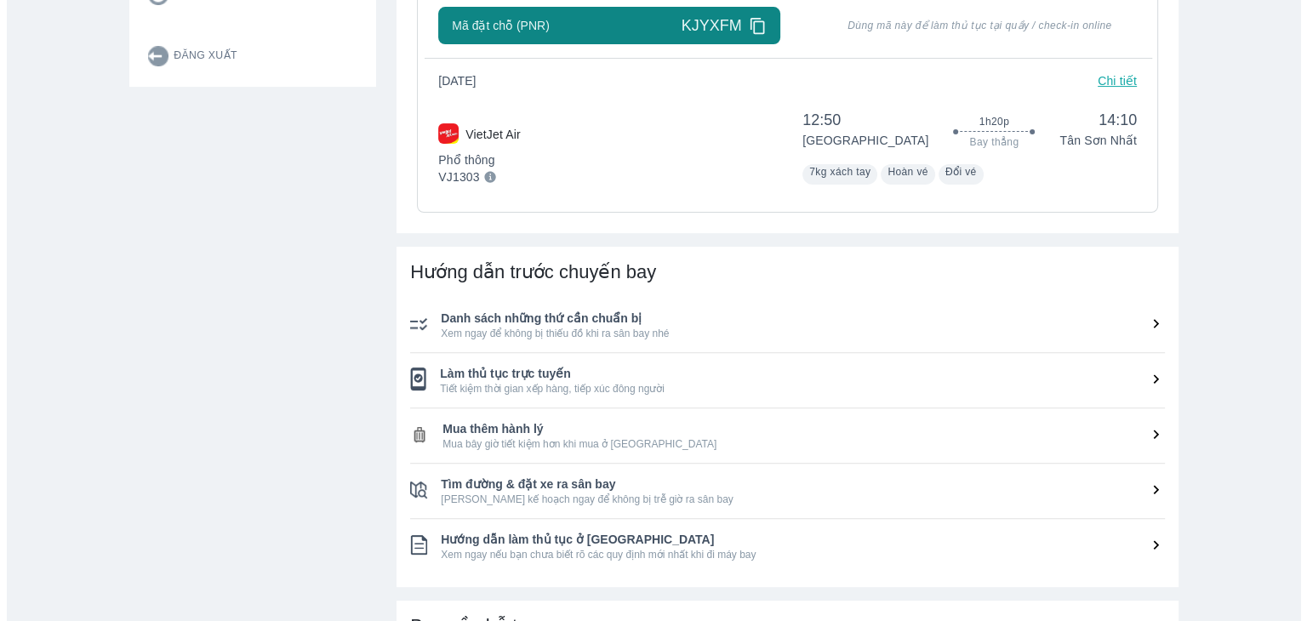
scroll to position [340, 0]
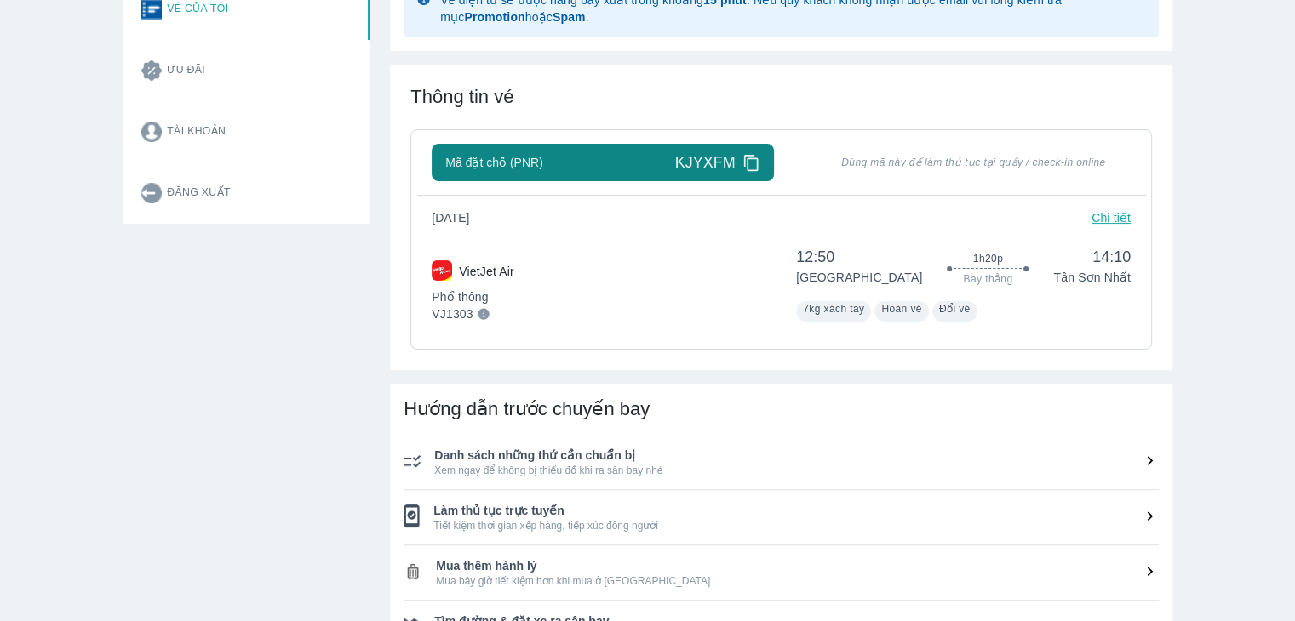
click at [730, 272] on div "VietJet Air Phổ thông VJ1303 12:50 Phú Bài 1h20p Bay thẳng 14:10 Tân Sơn Nhất 7…" at bounding box center [781, 281] width 699 height 82
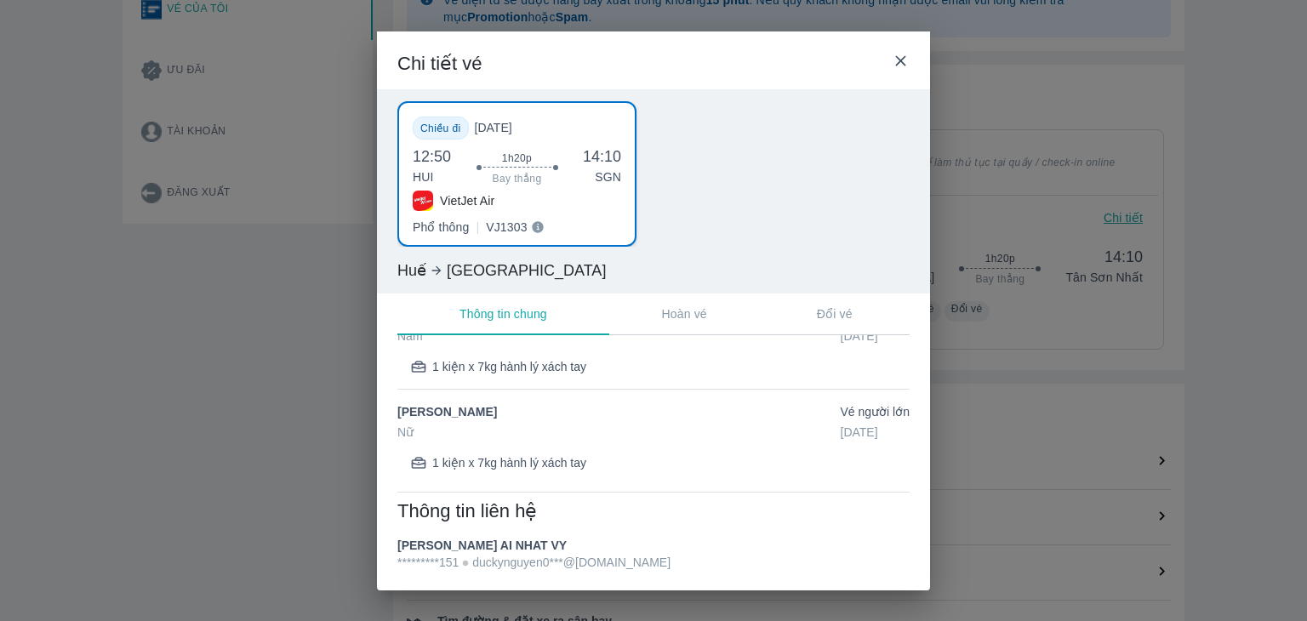
scroll to position [82, 0]
click at [898, 69] on div "Chi tiết vé" at bounding box center [653, 60] width 553 height 58
click at [903, 66] on icon at bounding box center [901, 61] width 18 height 18
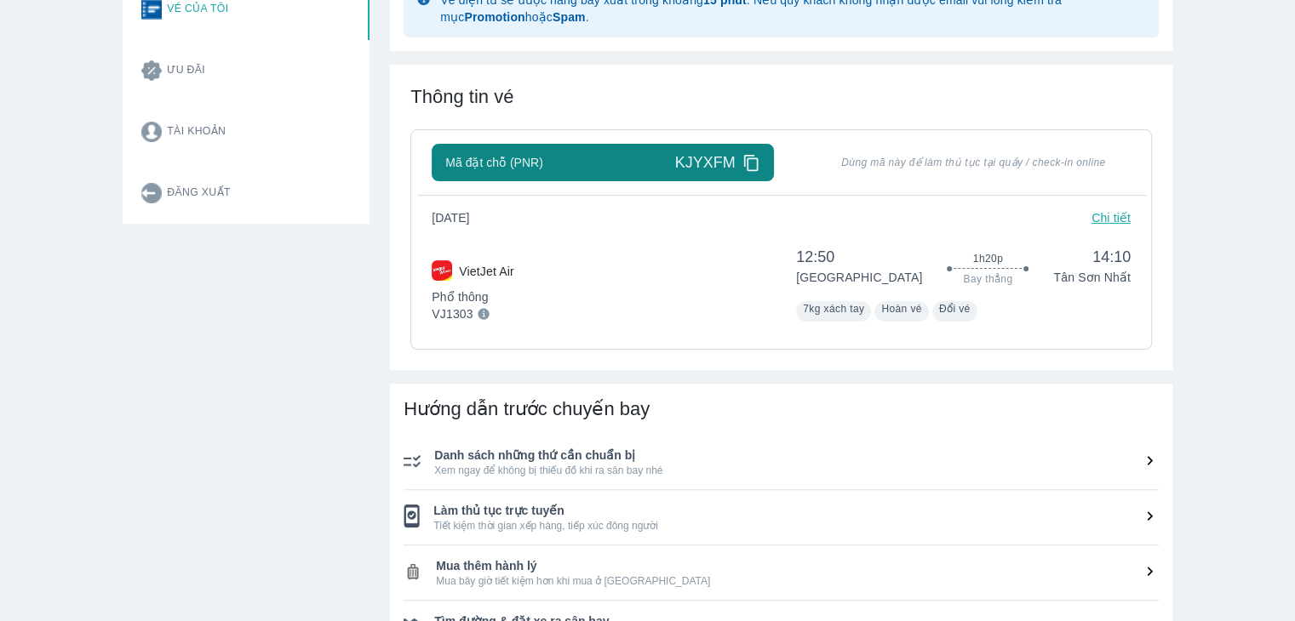
click at [1103, 214] on p "Chi tiết" at bounding box center [1110, 217] width 39 height 17
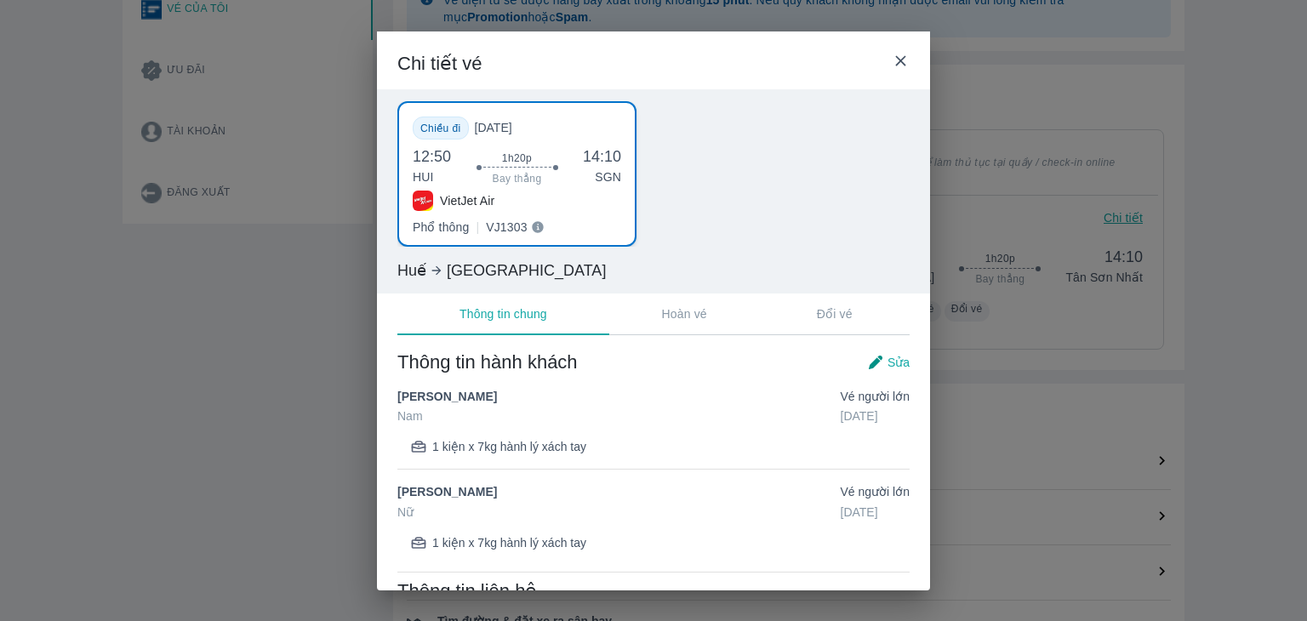
scroll to position [0, 0]
click at [635, 328] on button "Hoàn vé" at bounding box center [684, 314] width 151 height 41
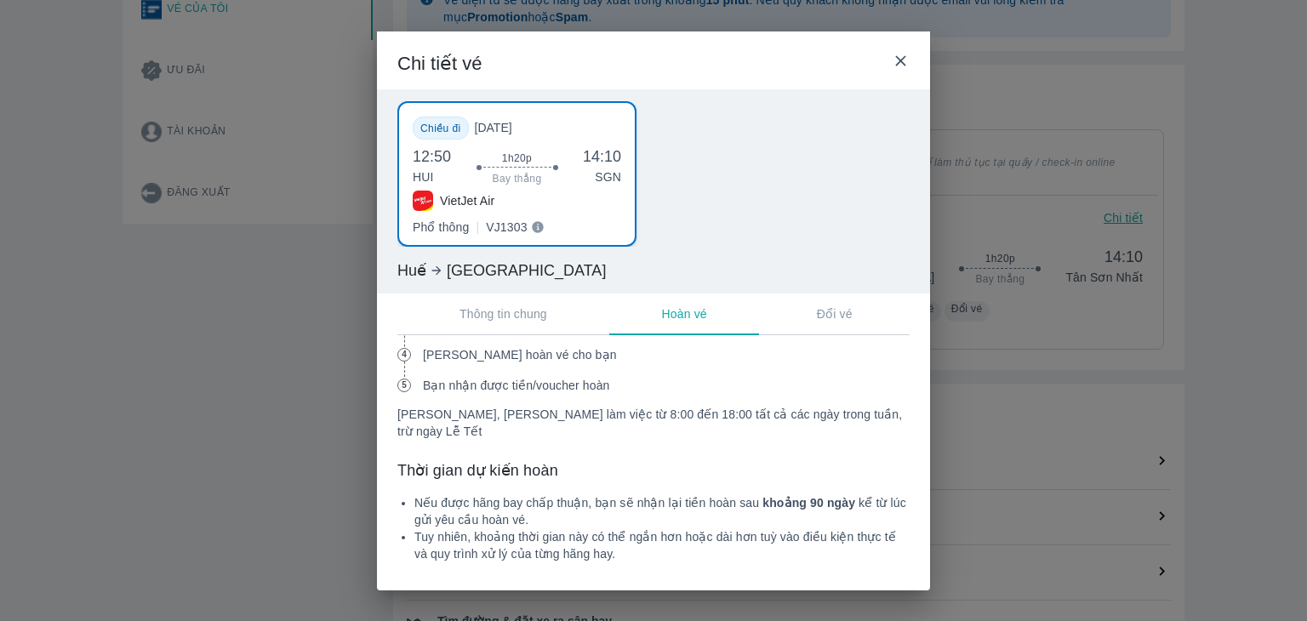
scroll to position [982, 0]
click at [809, 317] on button "Đổi vé" at bounding box center [834, 314] width 151 height 41
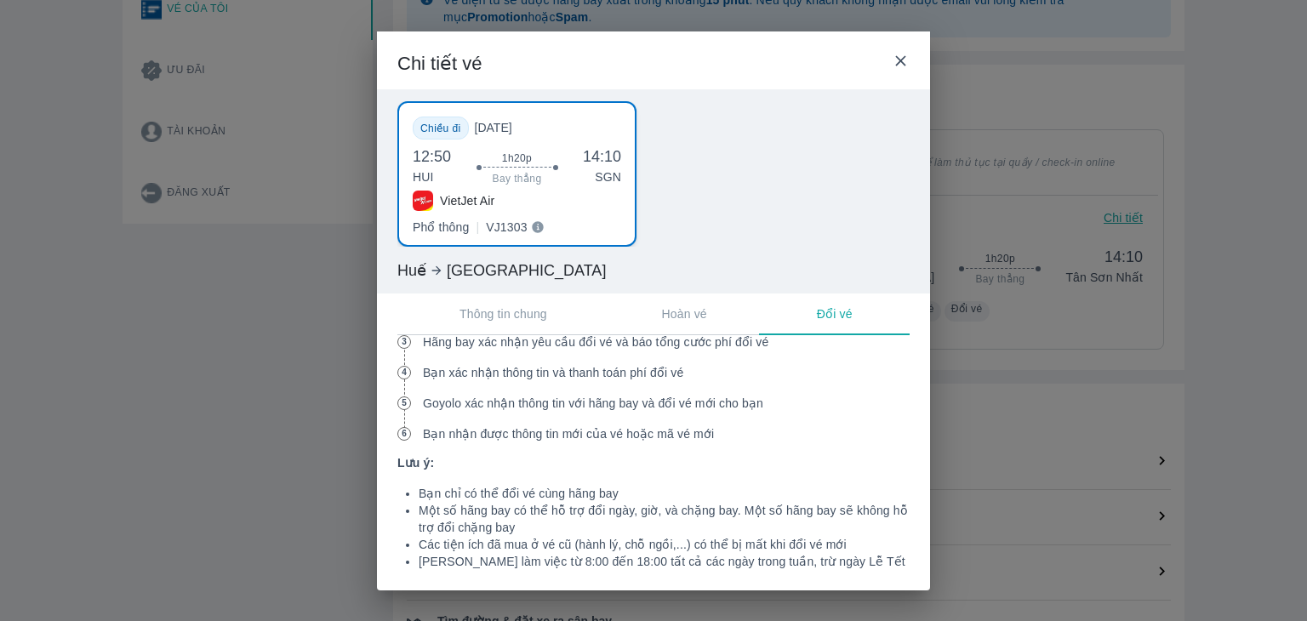
scroll to position [851, 0]
click at [660, 318] on button "Hoàn vé" at bounding box center [684, 314] width 151 height 41
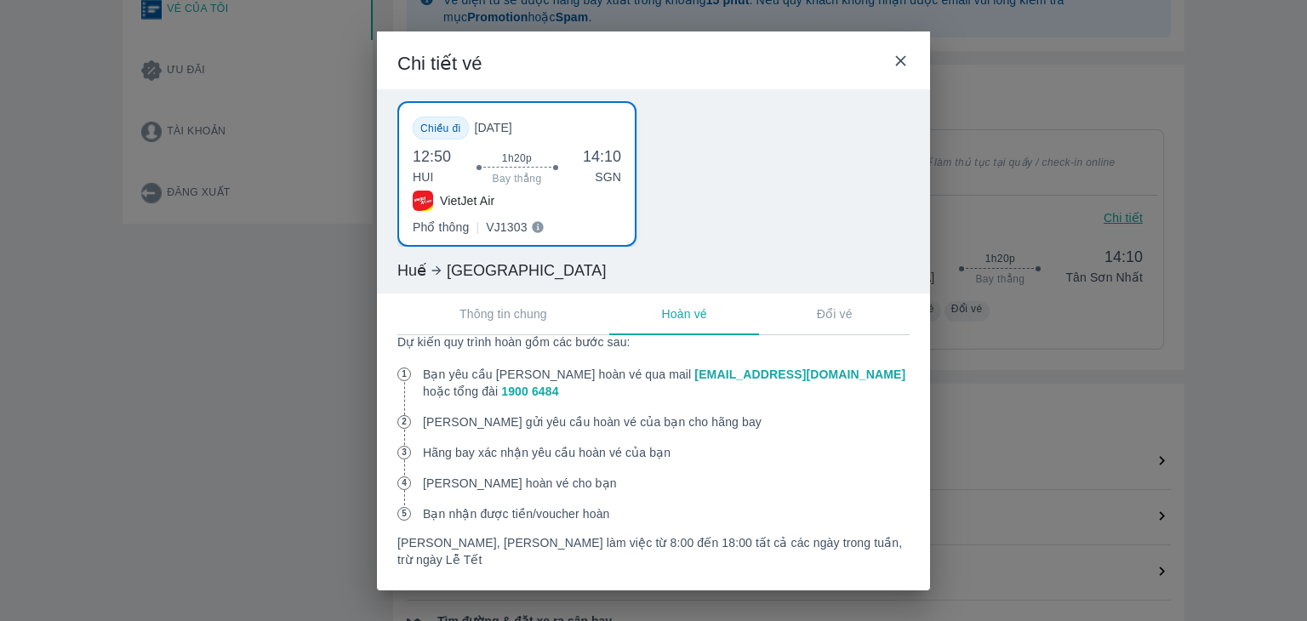
click at [537, 312] on p "Thông tin chung" at bounding box center [504, 314] width 88 height 17
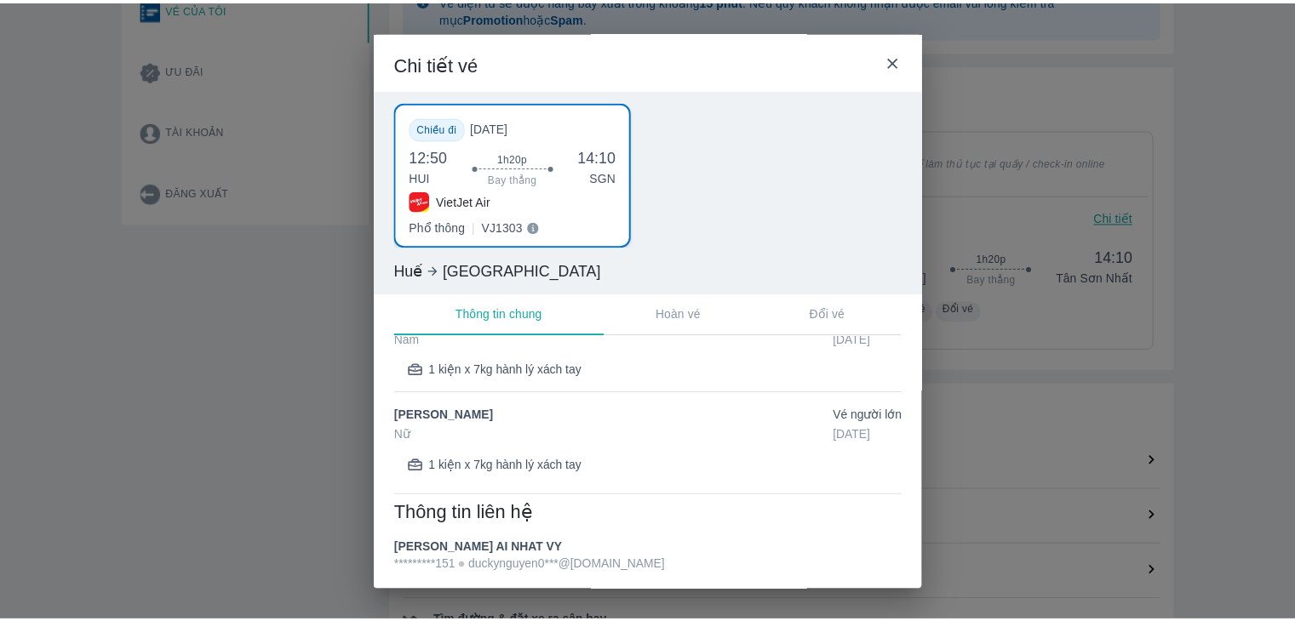
scroll to position [82, 0]
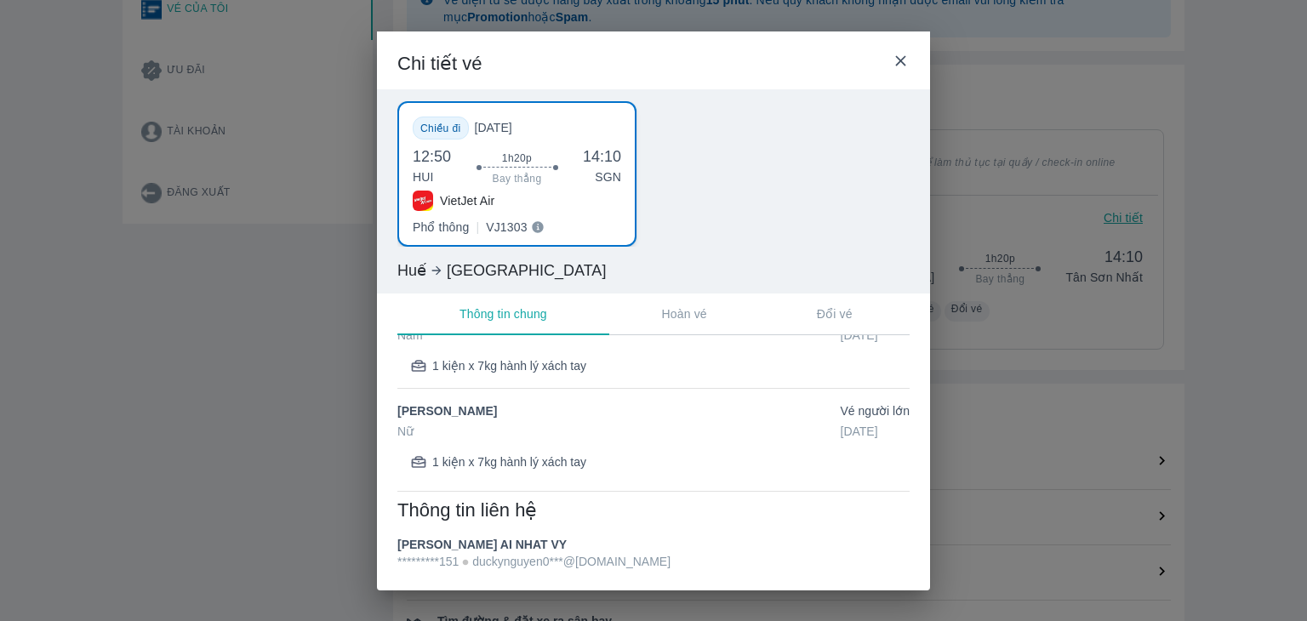
click at [1079, 361] on div "Chi tiết vé Chiều đi Thứ 6, 15/08/2025 12:50 HUI 1h20p Bay thẳng 14:10 SGN Viet…" at bounding box center [653, 310] width 1307 height 621
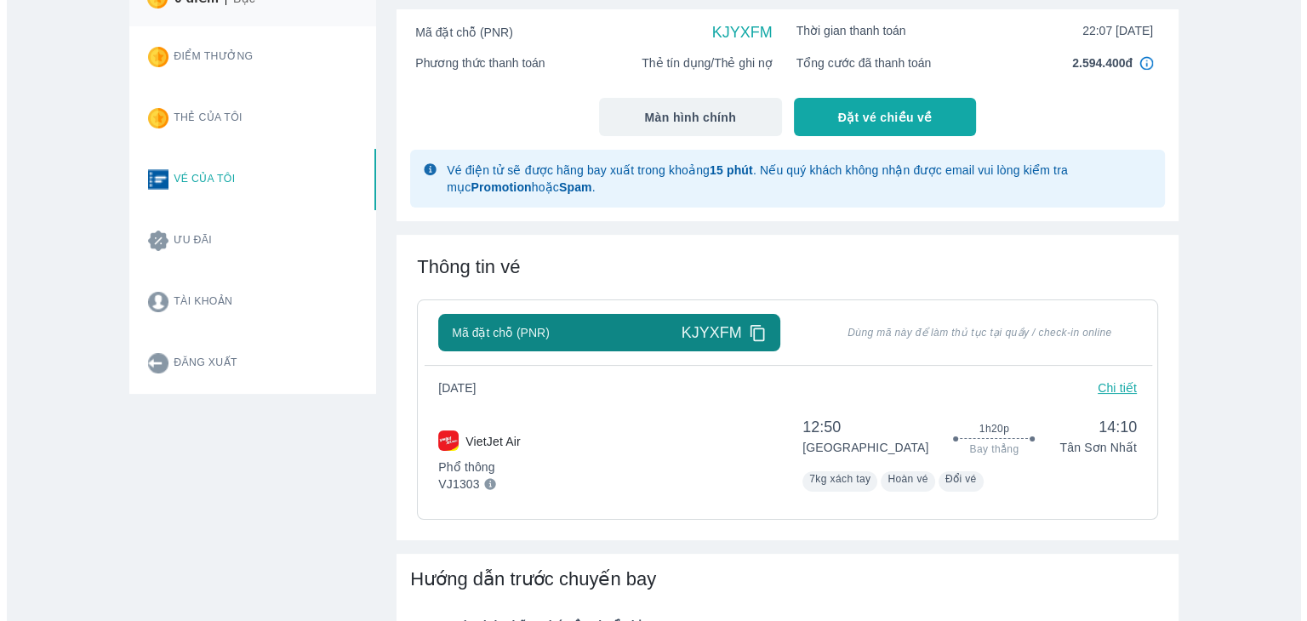
scroll to position [255, 0]
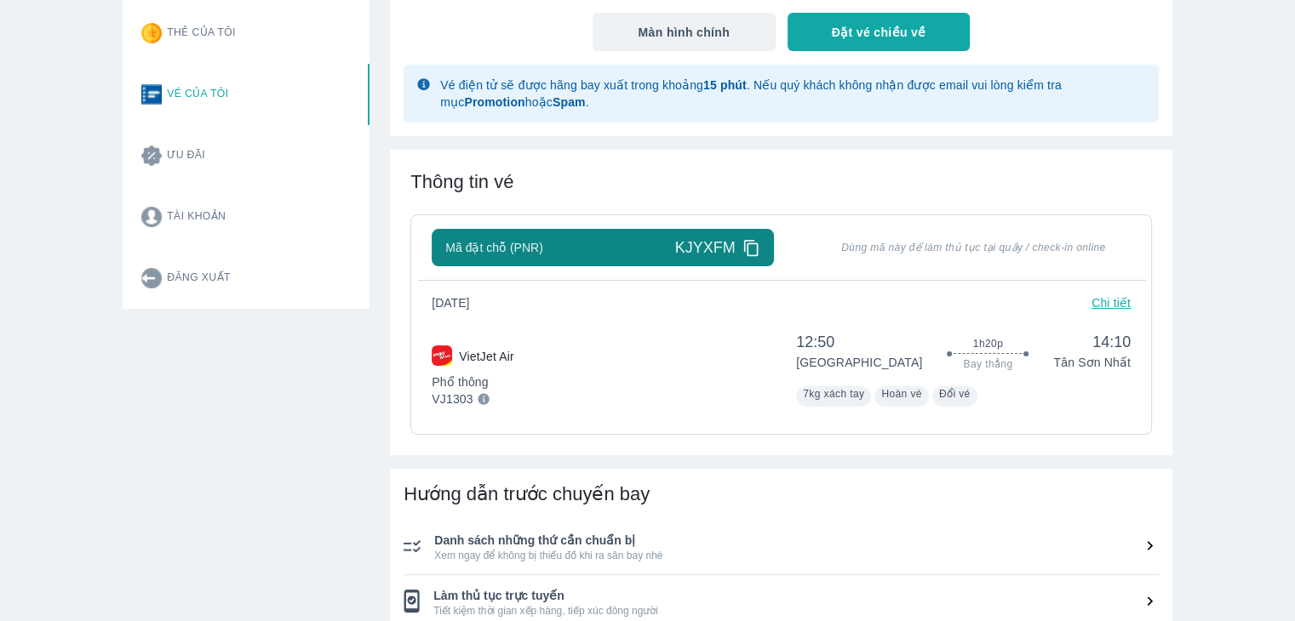
click at [752, 246] on icon at bounding box center [751, 248] width 18 height 18
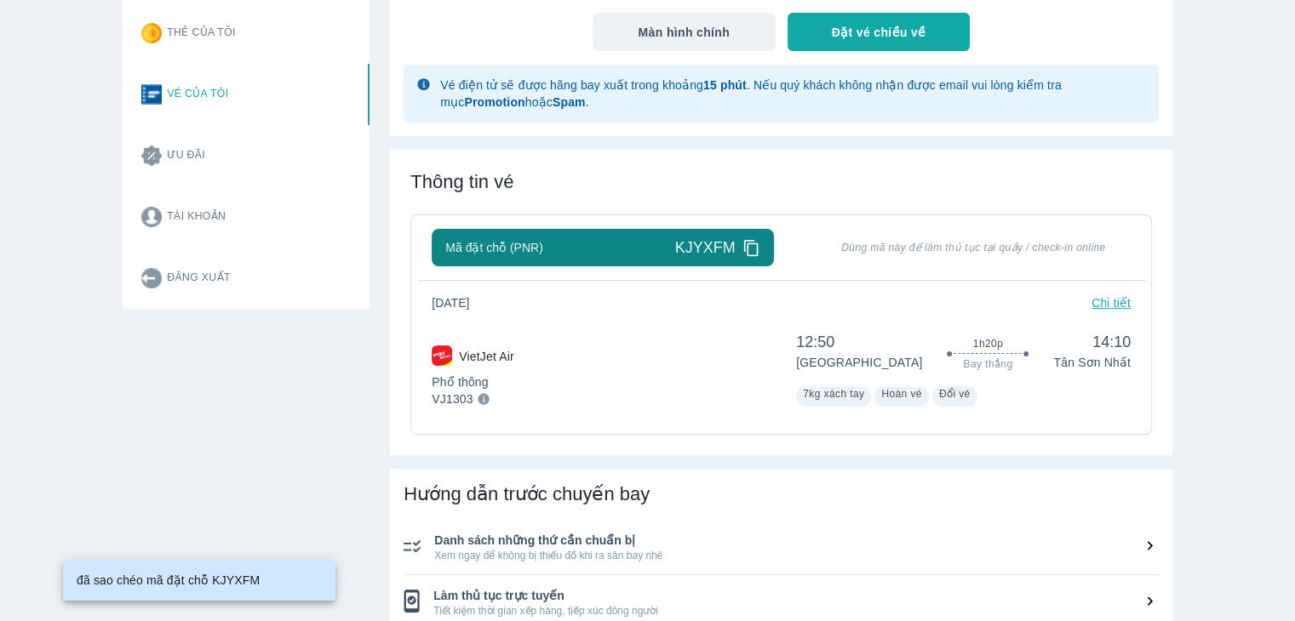
click at [1107, 297] on p "Chi tiết" at bounding box center [1110, 303] width 39 height 17
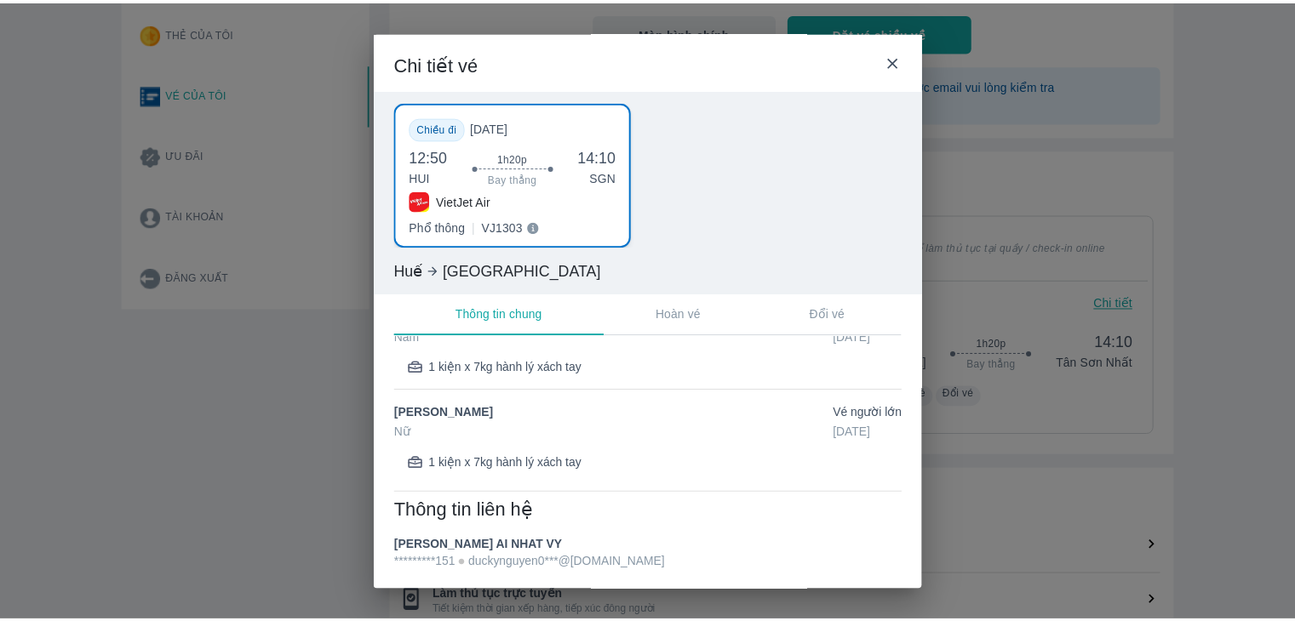
scroll to position [82, 0]
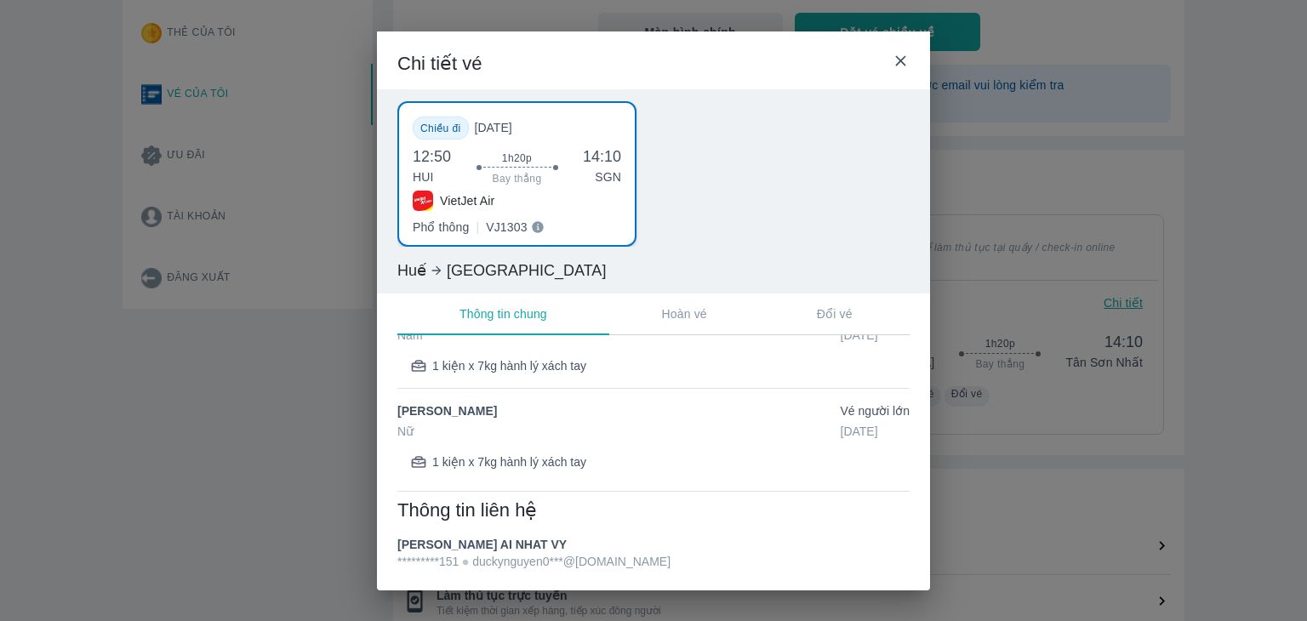
click at [909, 65] on icon at bounding box center [901, 61] width 18 height 18
